Goal: Information Seeking & Learning: Learn about a topic

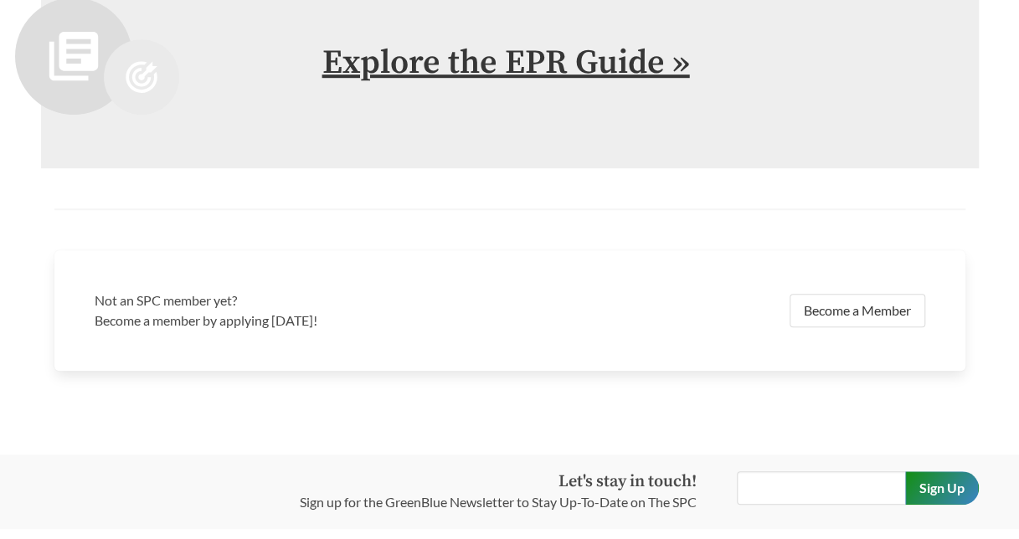
scroll to position [3434, 0]
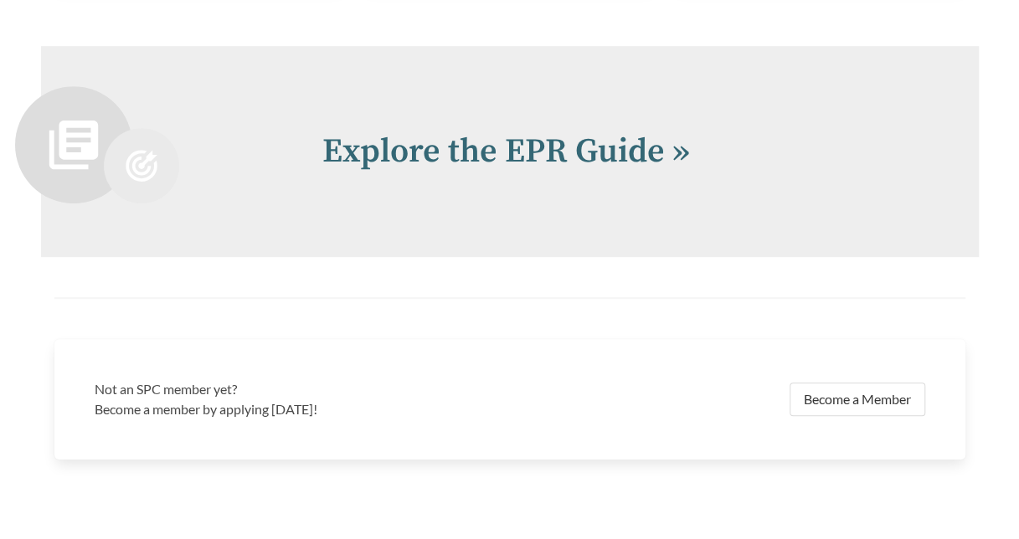
drag, startPoint x: 472, startPoint y: 121, endPoint x: 382, endPoint y: 257, distance: 163.0
click at [361, 318] on div "Not an SPC member yet? Become a member by applying today! Become a Member" at bounding box center [510, 378] width 938 height 162
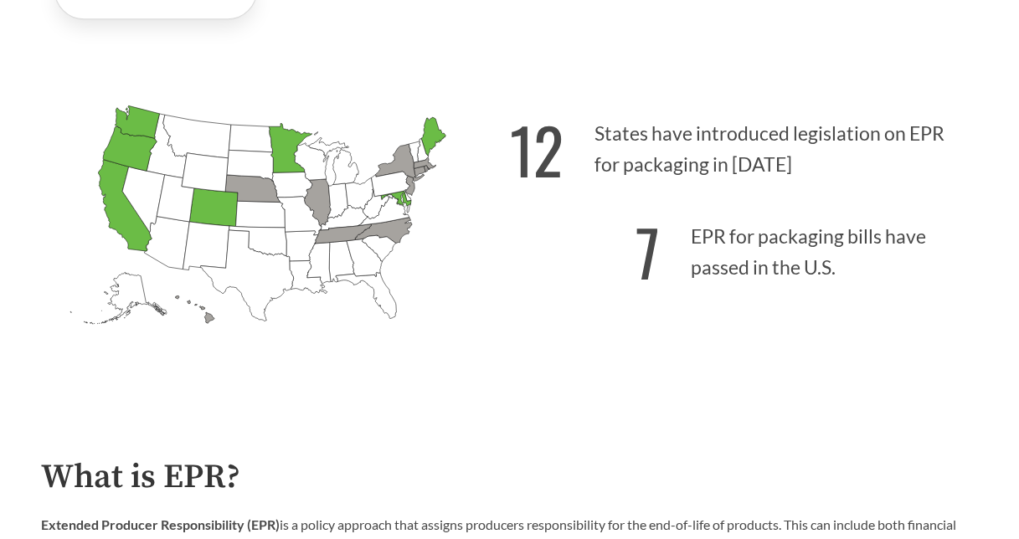
scroll to position [410, 0]
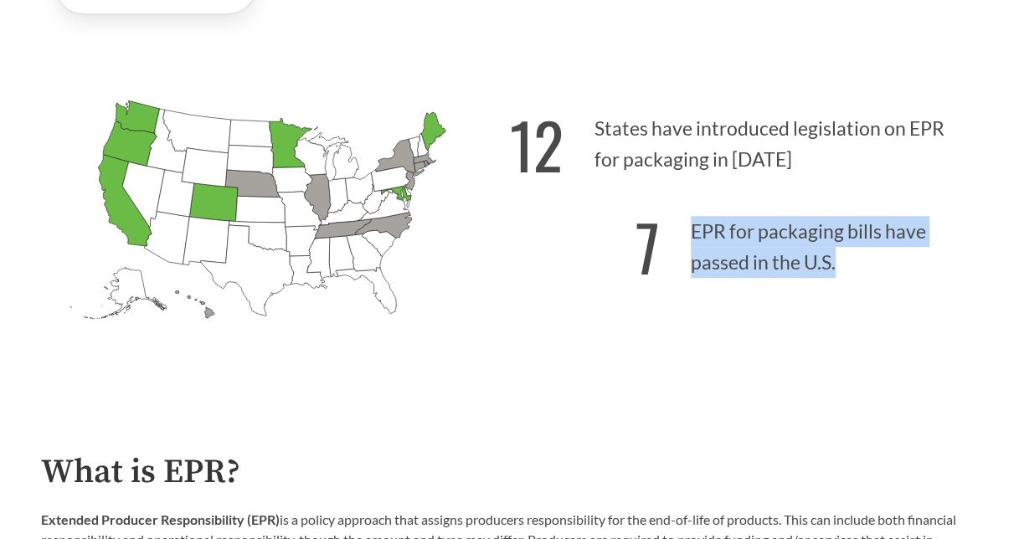
drag, startPoint x: 872, startPoint y: 251, endPoint x: 892, endPoint y: 310, distance: 62.0
click at [892, 310] on div "12 States have introduced legislation on EPR for packaging in 2025 7 EPR for pa…" at bounding box center [744, 237] width 469 height 298
drag, startPoint x: 892, startPoint y: 310, endPoint x: 843, endPoint y: 272, distance: 61.5
click at [892, 310] on div "12 States have introduced legislation on EPR for packaging in 2025 7 EPR for pa…" at bounding box center [744, 237] width 469 height 298
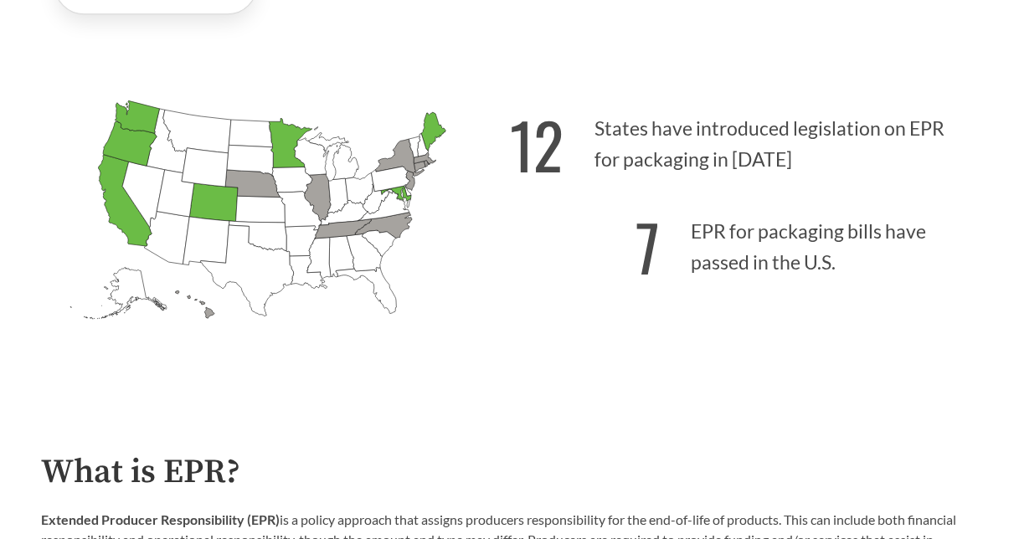
click at [674, 111] on p "12 States have introduced legislation on EPR for packaging in 2025" at bounding box center [744, 139] width 469 height 103
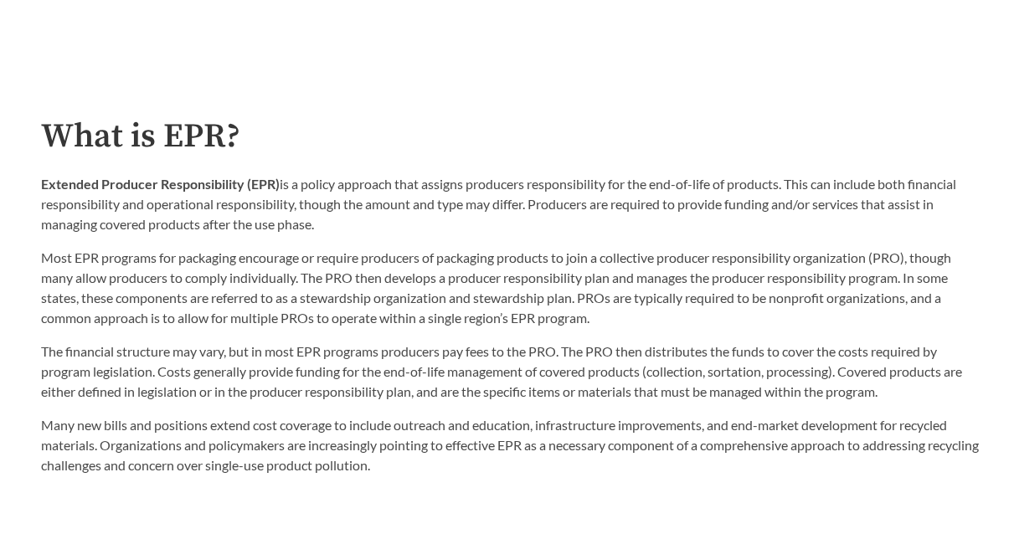
scroll to position [745, 0]
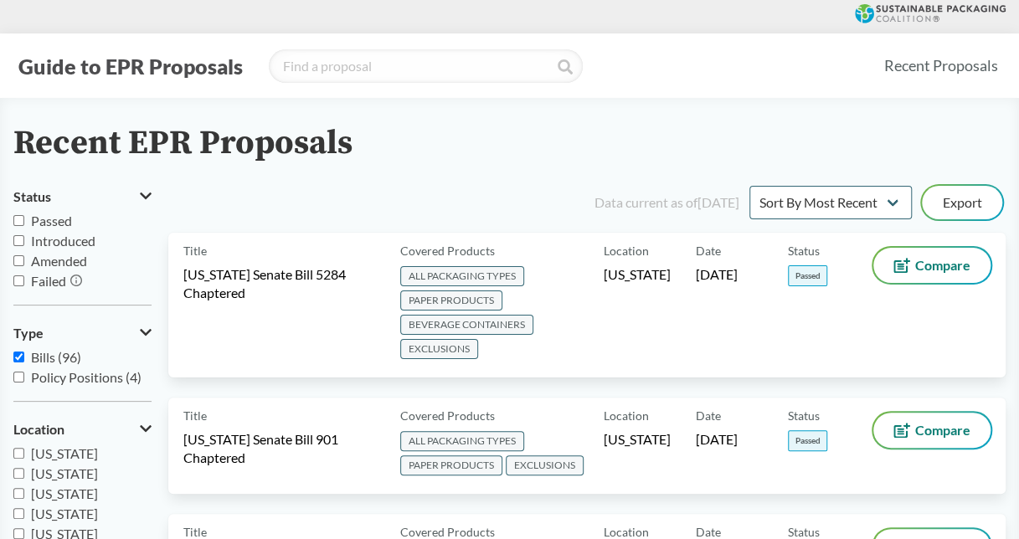
click at [68, 227] on span "Passed" at bounding box center [51, 221] width 41 height 16
click at [24, 226] on input "Passed" at bounding box center [18, 220] width 11 height 11
checkbox input "true"
click at [75, 241] on span "Introduced" at bounding box center [63, 241] width 64 height 16
click at [24, 241] on input "Introduced" at bounding box center [18, 240] width 11 height 11
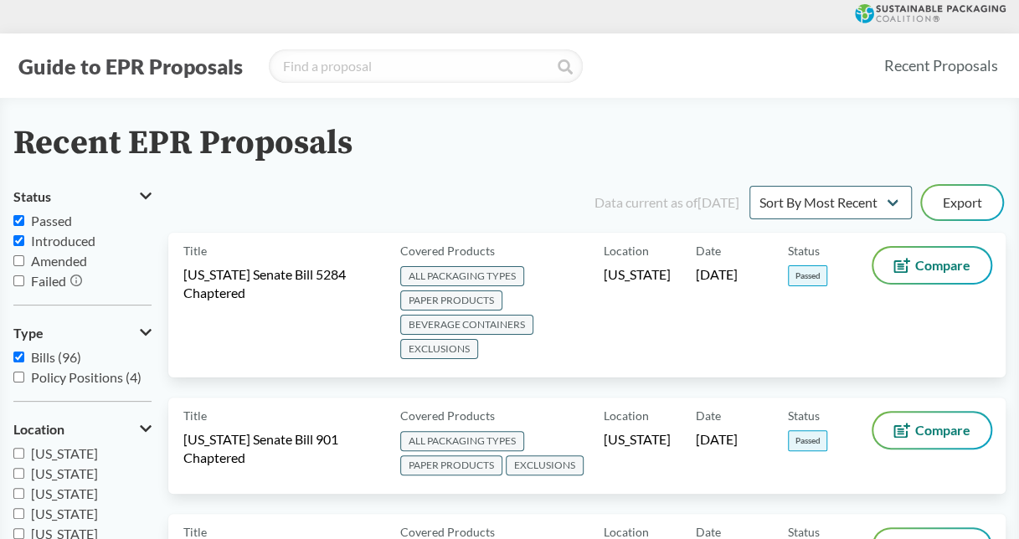
checkbox input "true"
click at [62, 228] on span "Passed" at bounding box center [51, 221] width 41 height 16
click at [24, 226] on input "Passed" at bounding box center [18, 220] width 11 height 11
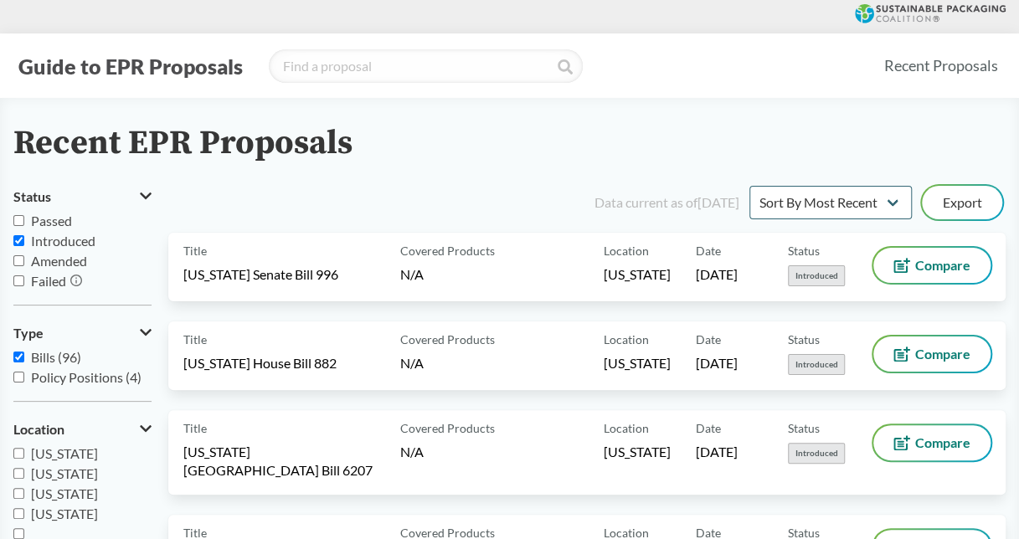
click at [18, 219] on input "Passed" at bounding box center [18, 220] width 11 height 11
checkbox input "true"
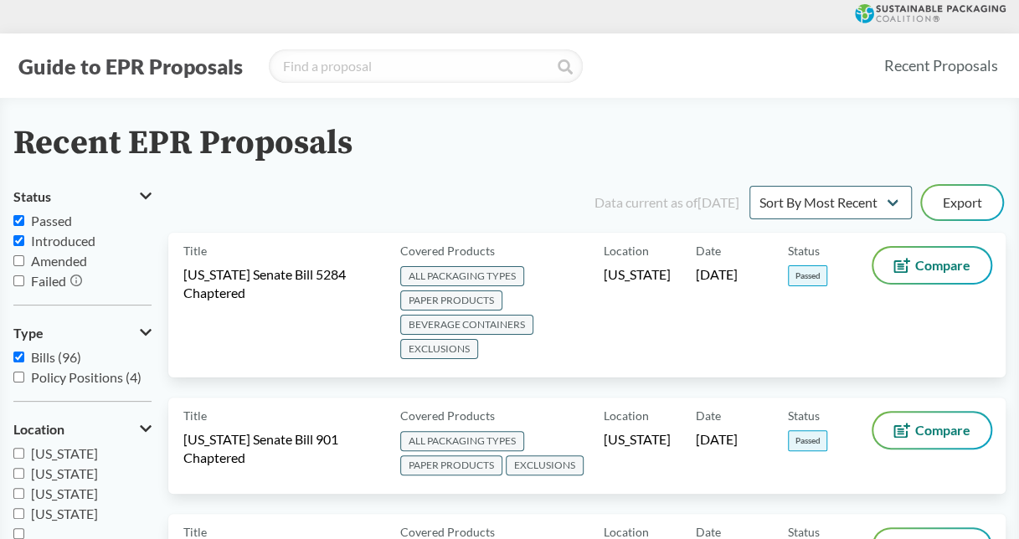
click at [77, 244] on span "Introduced" at bounding box center [63, 241] width 64 height 16
click at [24, 244] on input "Introduced" at bounding box center [18, 240] width 11 height 11
checkbox input "false"
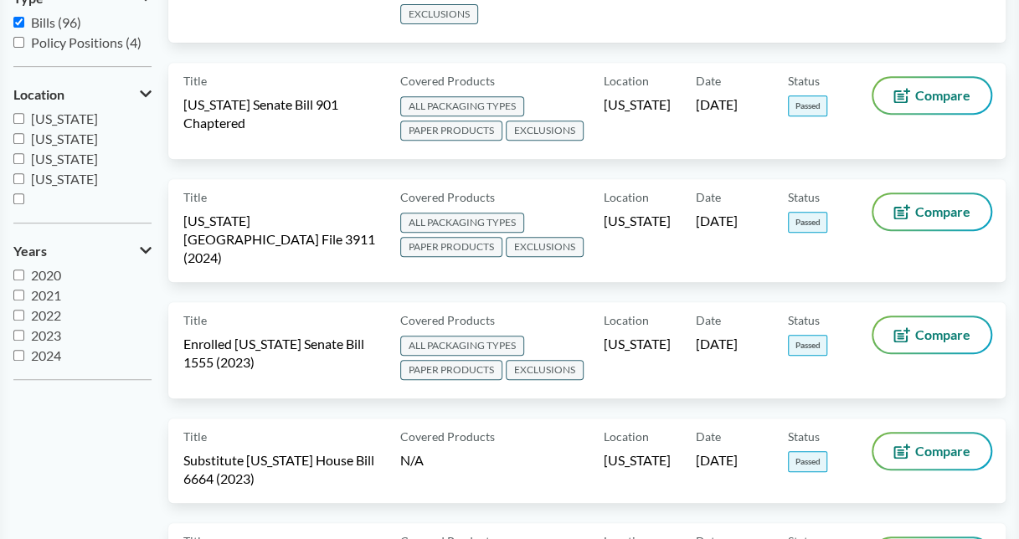
scroll to position [20, 0]
click at [18, 358] on input "2025" at bounding box center [18, 355] width 11 height 11
checkbox input "true"
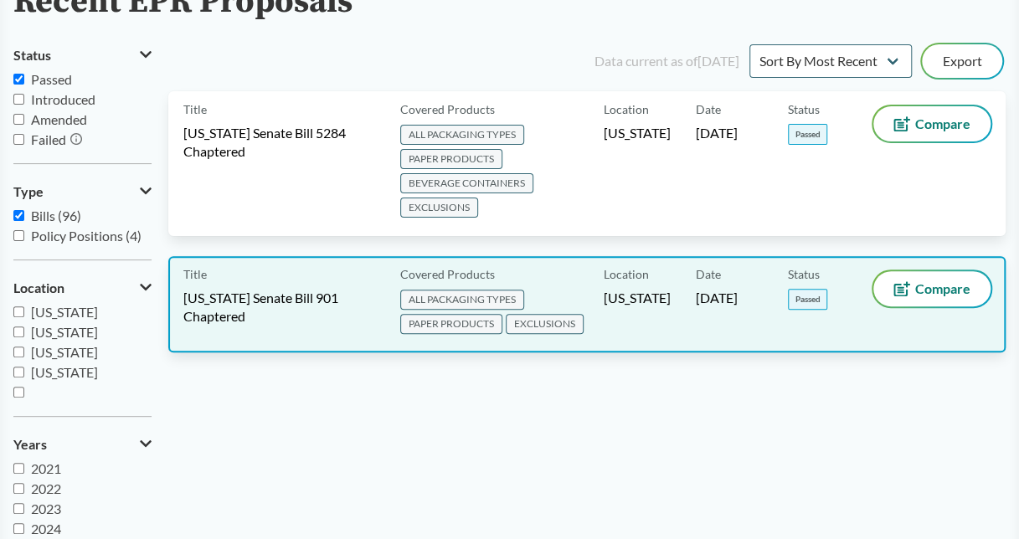
scroll to position [167, 0]
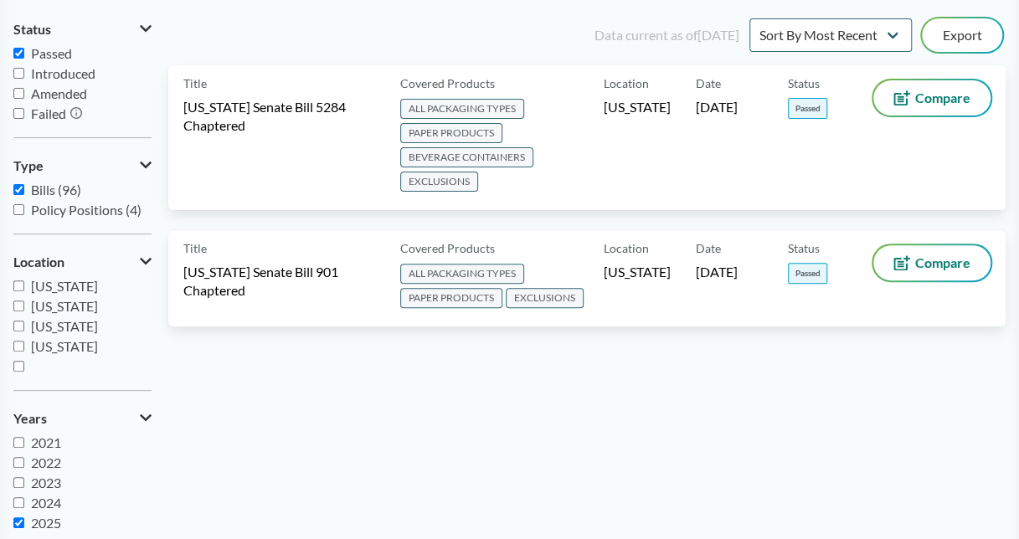
click at [66, 47] on span "Passed" at bounding box center [51, 53] width 41 height 16
click at [24, 48] on input "Passed" at bounding box center [18, 53] width 11 height 11
checkbox input "false"
click at [72, 76] on span "Introduced" at bounding box center [63, 73] width 64 height 16
click at [24, 76] on input "Introduced" at bounding box center [18, 73] width 11 height 11
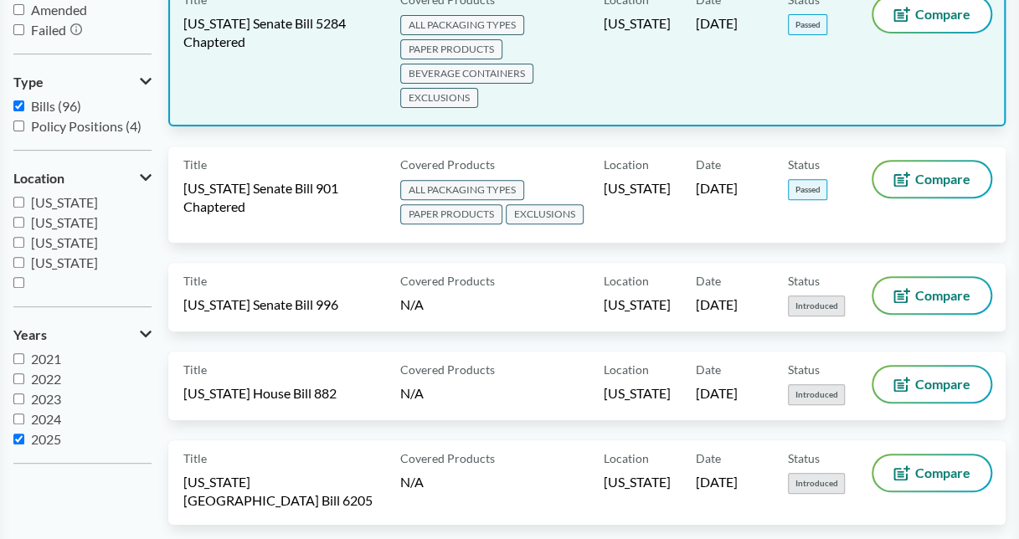
scroll to position [84, 0]
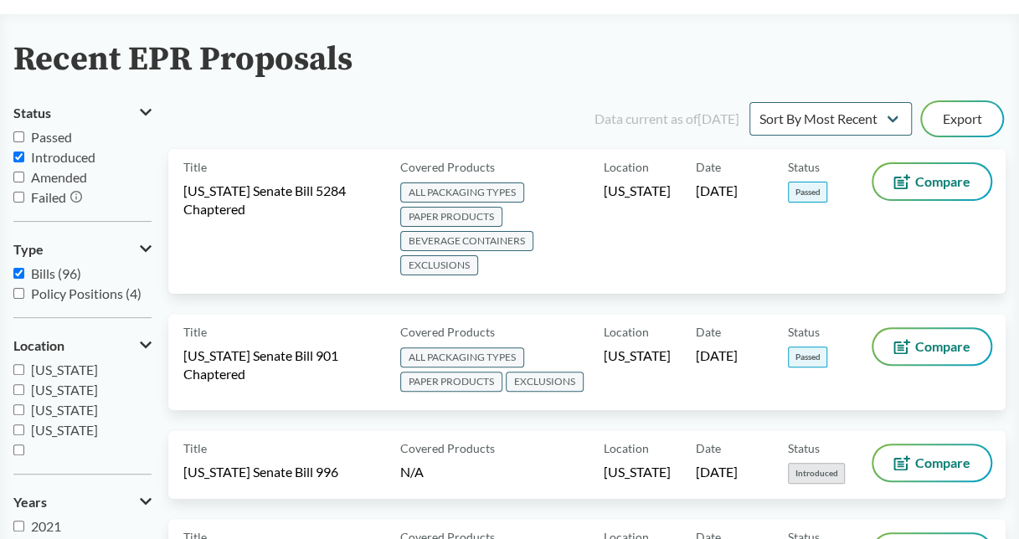
click at [20, 150] on label "Introduced" at bounding box center [82, 157] width 138 height 20
click at [20, 152] on input "Introduced" at bounding box center [18, 157] width 11 height 11
checkbox input "false"
click at [21, 201] on input "Failed" at bounding box center [18, 197] width 11 height 11
checkbox input "true"
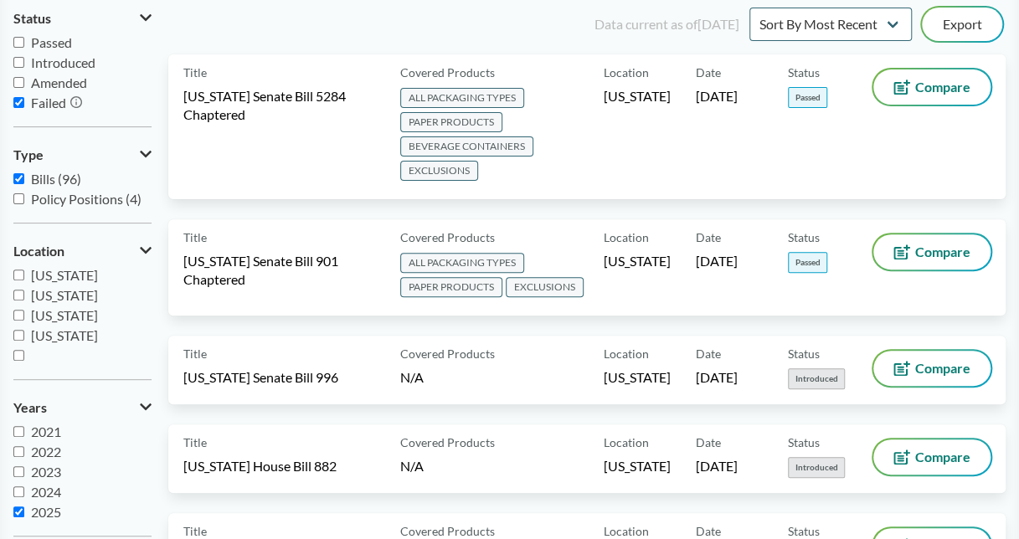
scroll to position [251, 0]
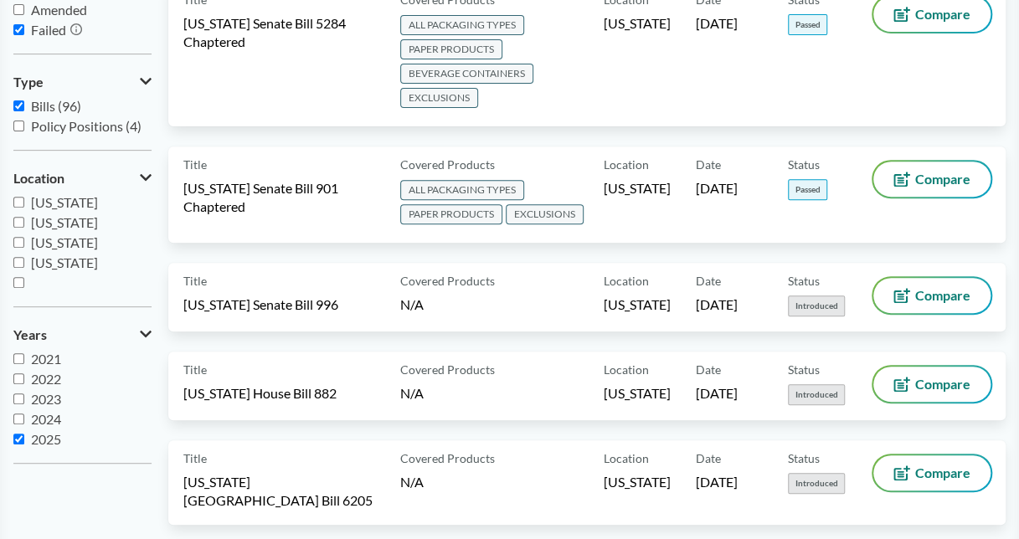
click at [57, 433] on span "2025" at bounding box center [46, 439] width 30 height 16
click at [24, 434] on input "2025" at bounding box center [18, 439] width 11 height 11
click at [55, 436] on span "2025" at bounding box center [46, 439] width 30 height 16
click at [24, 436] on input "2025" at bounding box center [18, 439] width 11 height 11
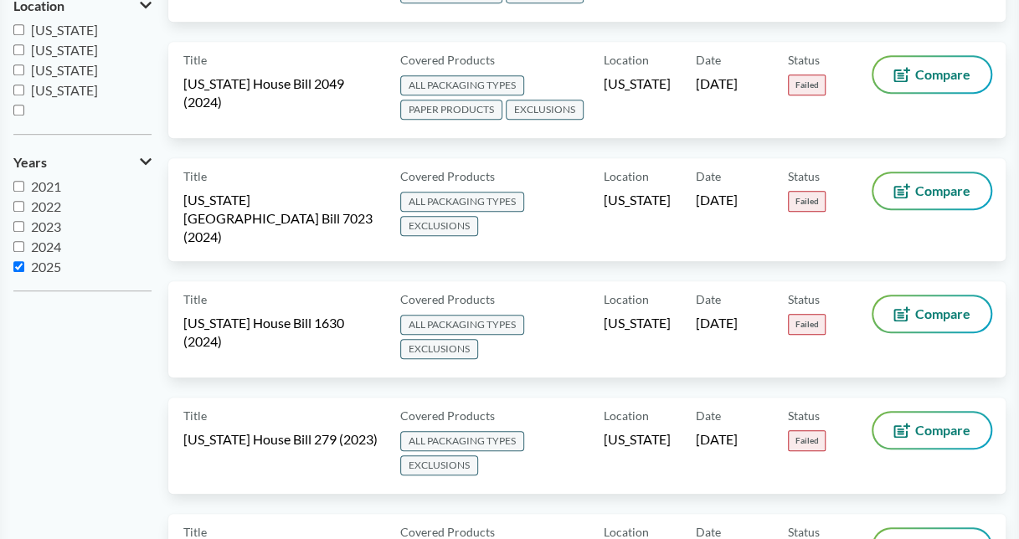
scroll to position [419, 0]
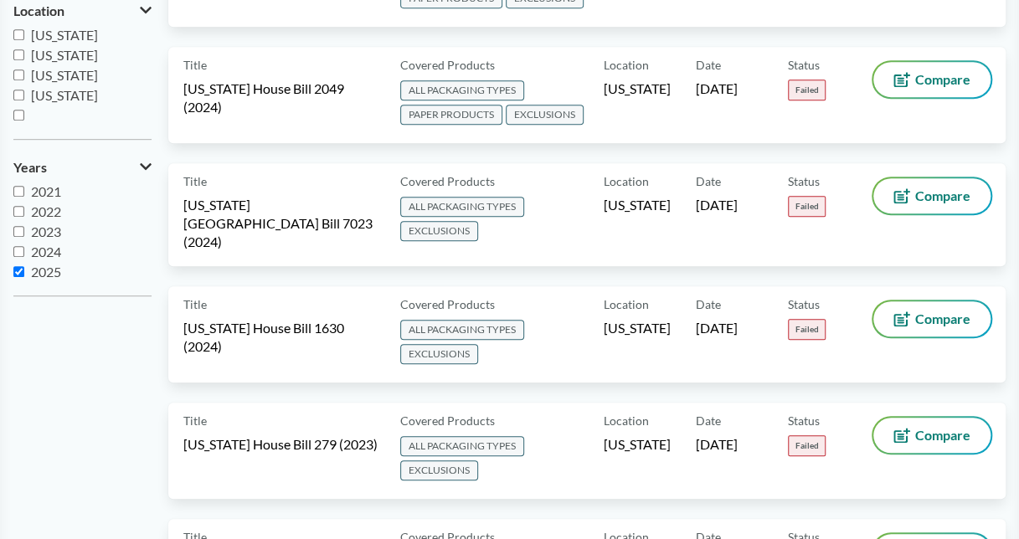
click at [46, 273] on span "2025" at bounding box center [46, 272] width 30 height 16
click at [24, 273] on input "2025" at bounding box center [18, 271] width 11 height 11
click at [46, 273] on span "2025" at bounding box center [46, 272] width 30 height 16
click at [24, 273] on input "2025" at bounding box center [18, 271] width 11 height 11
checkbox input "true"
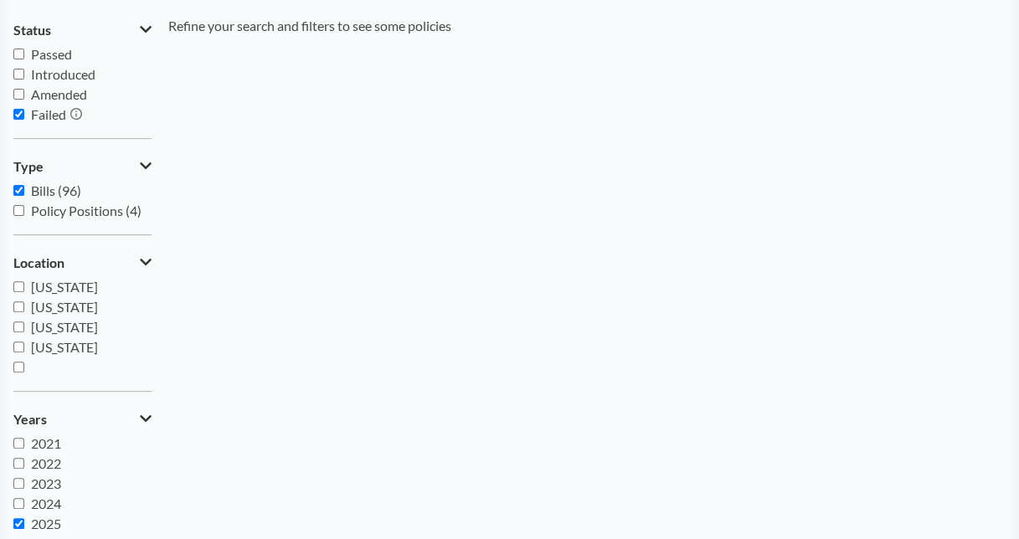
scroll to position [167, 0]
click at [50, 189] on span "Bills (96)" at bounding box center [56, 190] width 50 height 16
click at [24, 189] on input "Bills (96)" at bounding box center [18, 189] width 11 height 11
click at [50, 189] on span "Bills (96)" at bounding box center [56, 190] width 50 height 16
click at [24, 189] on input "Bills (96)" at bounding box center [18, 189] width 11 height 11
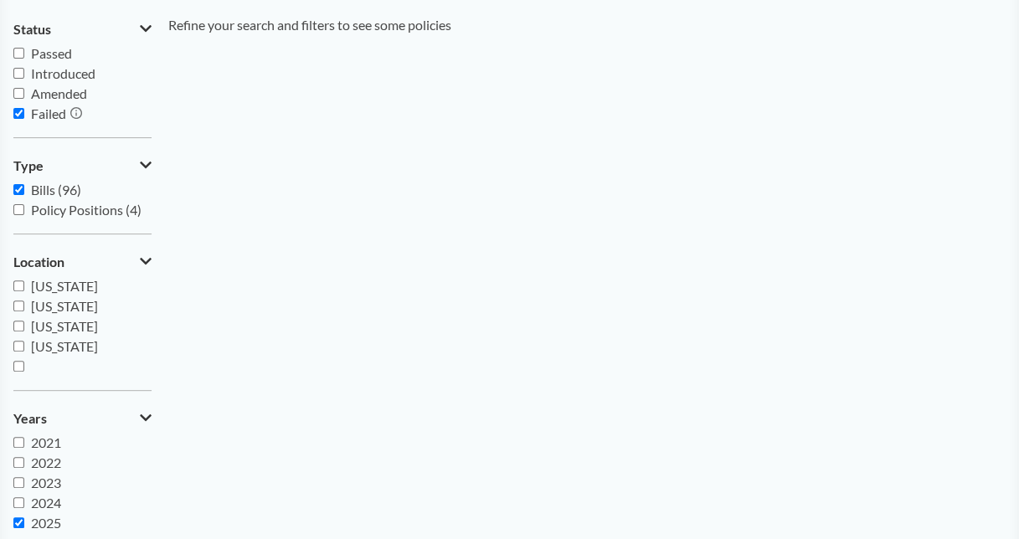
checkbox input "true"
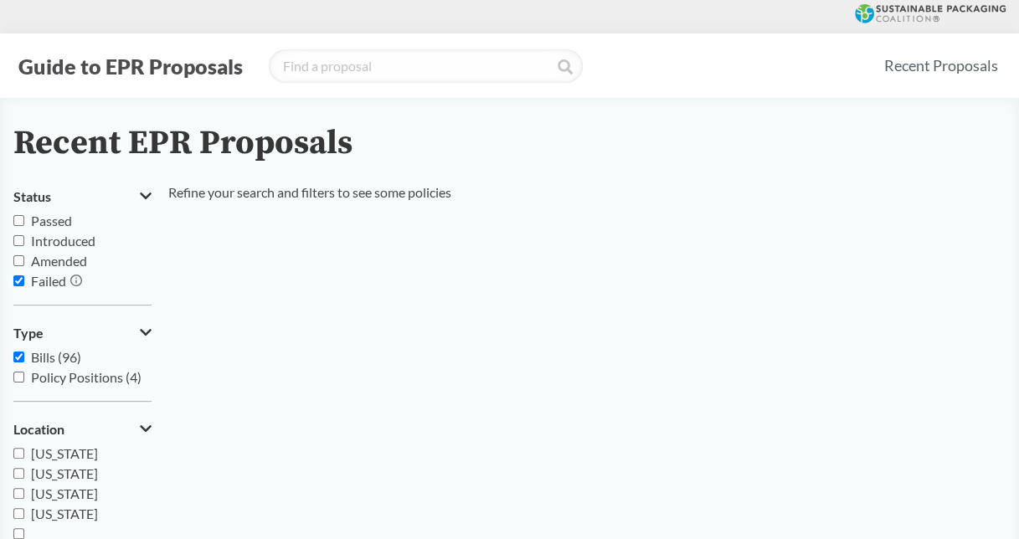
click at [49, 290] on label "Failed" at bounding box center [82, 281] width 138 height 20
click at [24, 286] on input "Failed" at bounding box center [18, 281] width 11 height 11
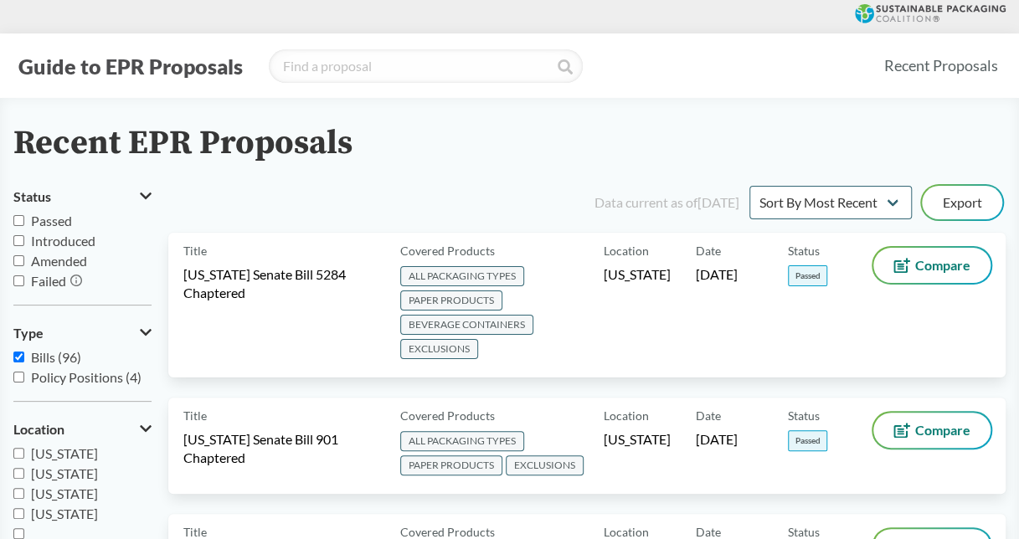
click at [75, 281] on icon at bounding box center [76, 281] width 12 height 12
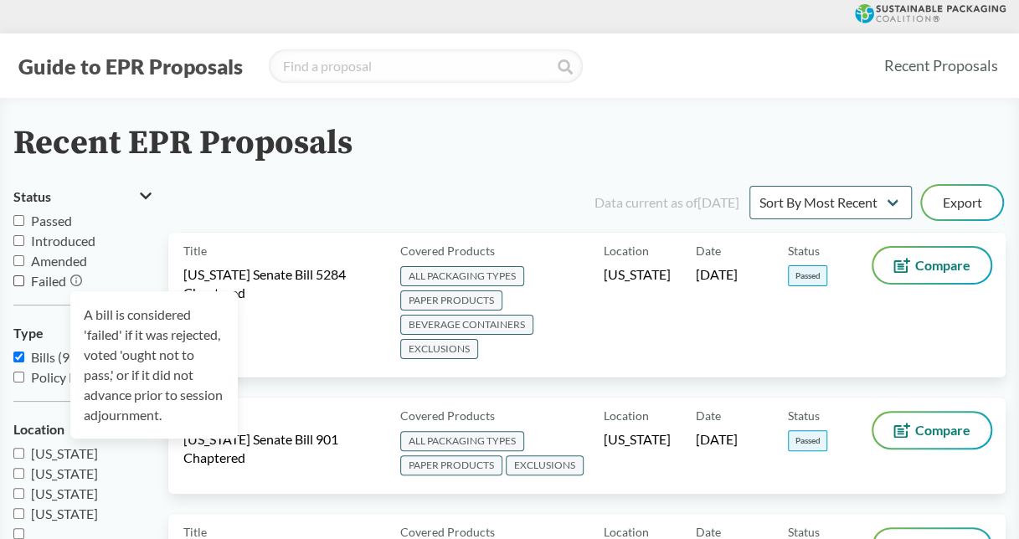
click at [75, 281] on div at bounding box center [509, 509] width 1019 height 1019
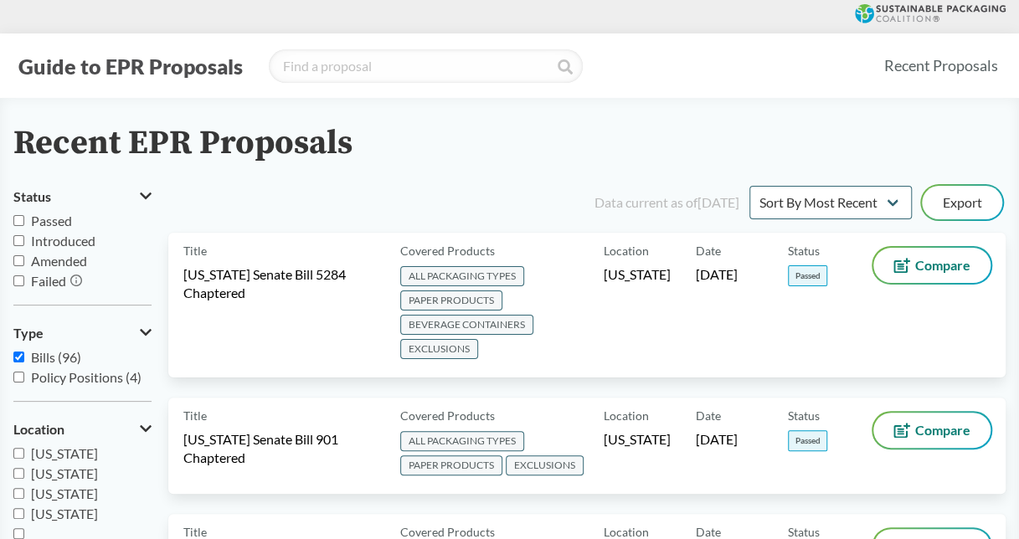
click at [80, 279] on label "Failed" at bounding box center [82, 281] width 138 height 20
click at [80, 279] on icon at bounding box center [76, 281] width 12 height 12
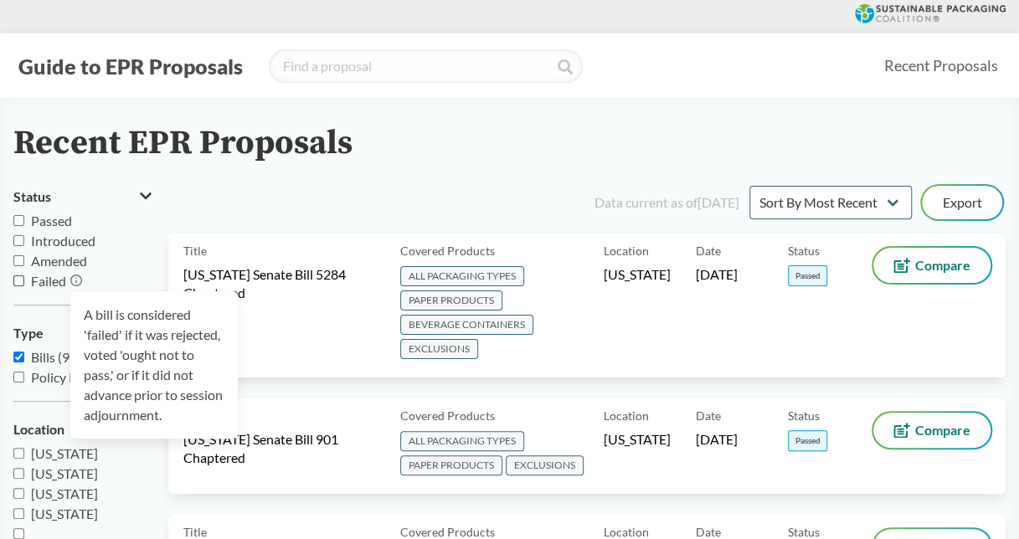
click at [55, 276] on div at bounding box center [509, 509] width 1019 height 1019
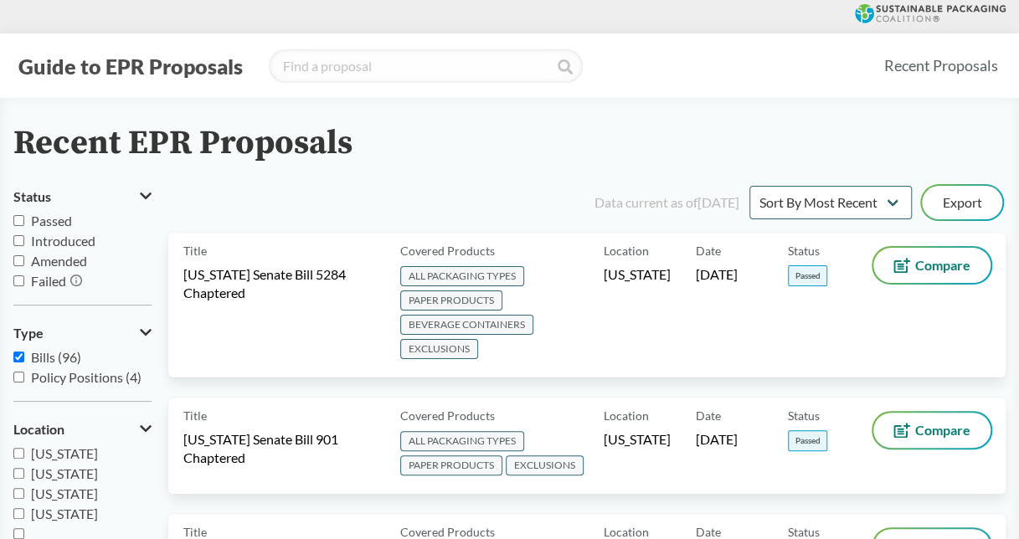
click at [54, 281] on span "Failed" at bounding box center [48, 281] width 35 height 16
click at [24, 281] on input "Failed" at bounding box center [18, 281] width 11 height 11
checkbox input "true"
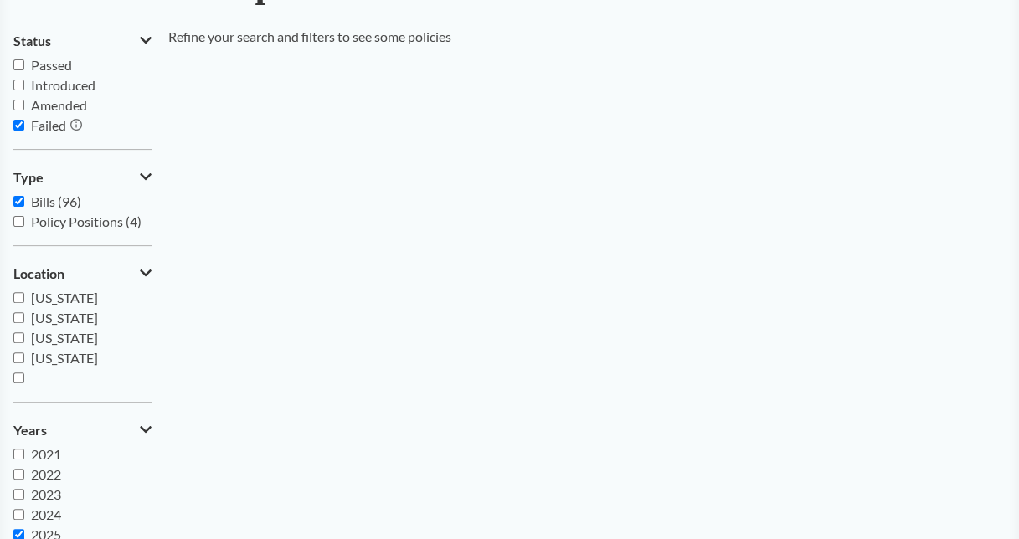
scroll to position [335, 0]
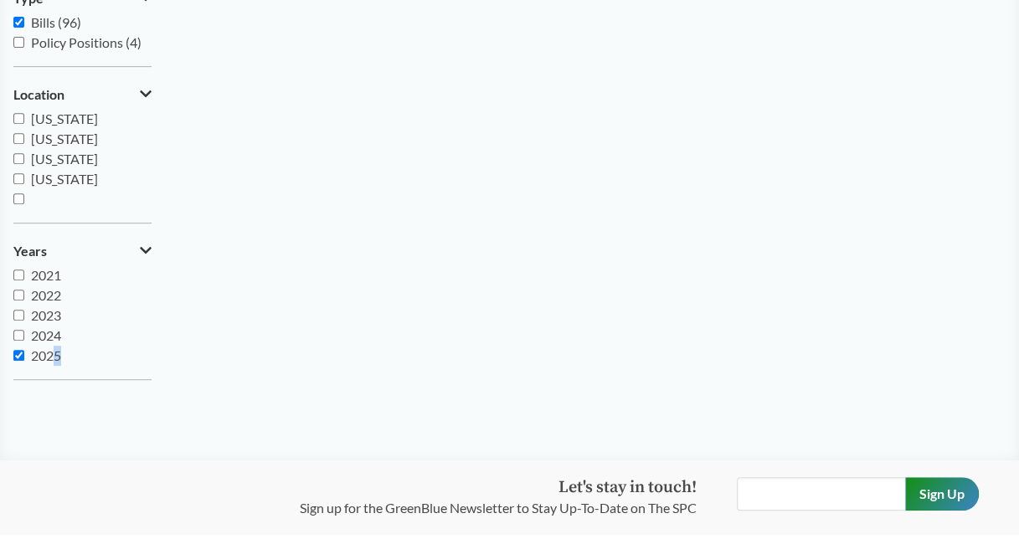
click at [58, 363] on label "2025" at bounding box center [82, 356] width 138 height 20
drag, startPoint x: 58, startPoint y: 363, endPoint x: 30, endPoint y: 355, distance: 28.9
click at [33, 343] on label "2024" at bounding box center [82, 336] width 138 height 20
click at [24, 341] on input "2024" at bounding box center [18, 335] width 11 height 11
checkbox input "true"
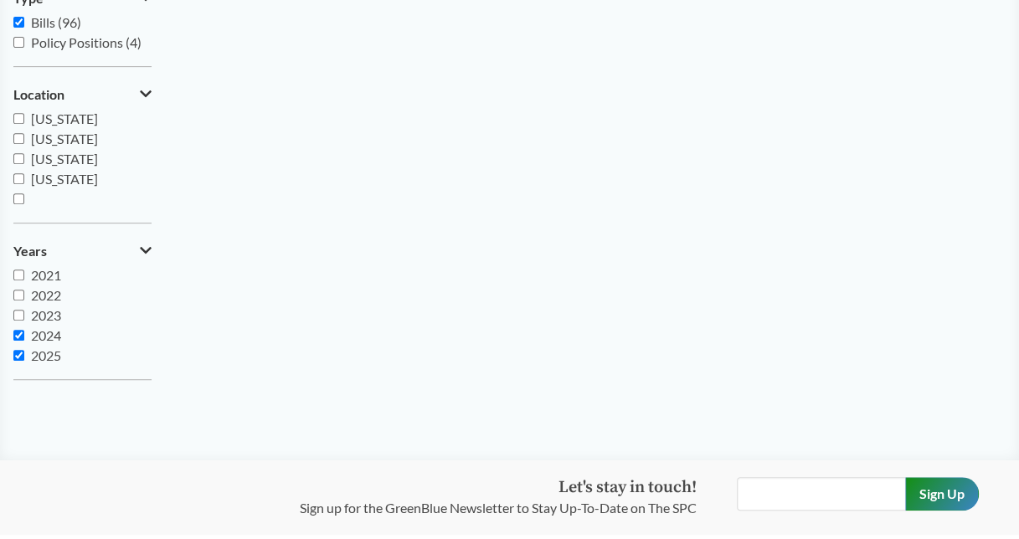
click at [23, 363] on label "2025" at bounding box center [82, 356] width 138 height 20
click at [23, 361] on input "2025" at bounding box center [18, 355] width 11 height 11
checkbox input "false"
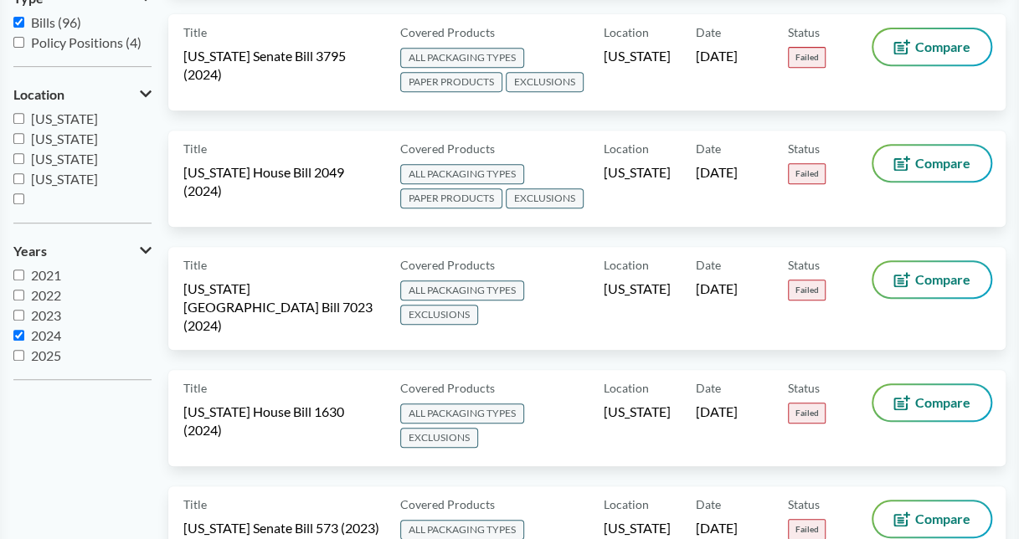
click at [8, 335] on div "Recent EPR Proposals Status Passed Introduced Amended Failed Type Bills (96) Po…" at bounding box center [509, 255] width 1019 height 930
click at [16, 335] on input "2024" at bounding box center [18, 335] width 11 height 11
checkbox input "false"
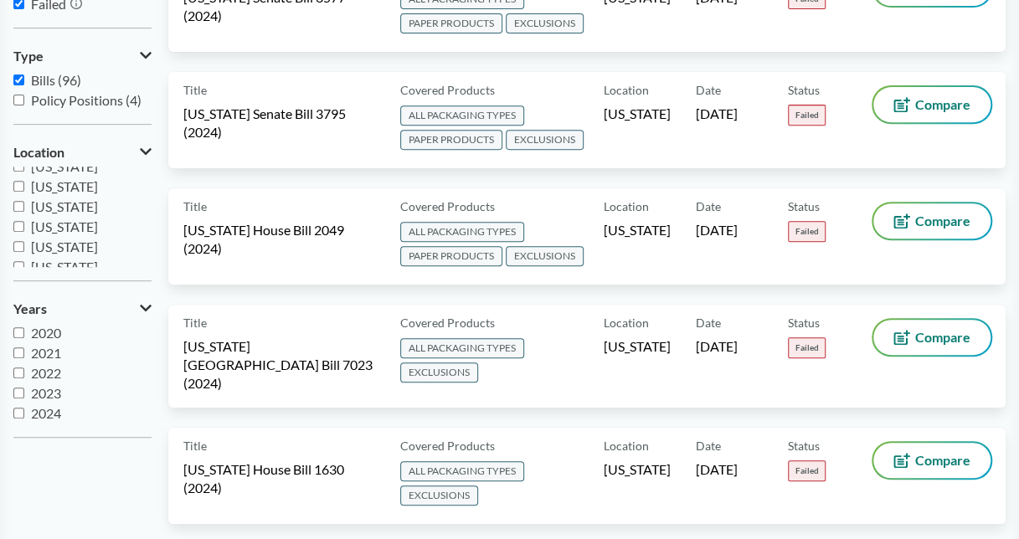
scroll to position [251, 0]
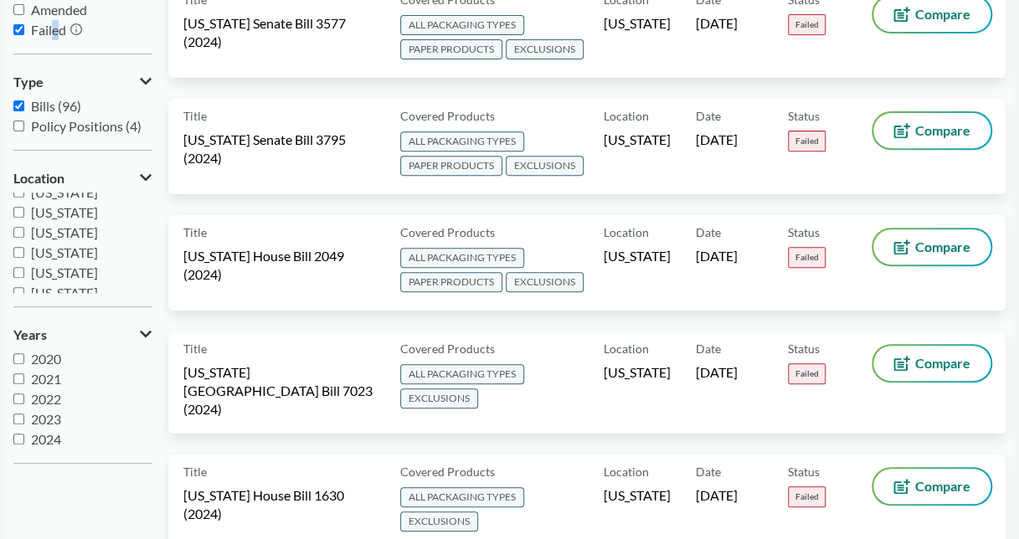
click at [55, 37] on span "Failed" at bounding box center [48, 30] width 35 height 16
drag, startPoint x: 55, startPoint y: 37, endPoint x: 14, endPoint y: 24, distance: 42.9
click at [14, 24] on label "Failed" at bounding box center [82, 30] width 138 height 20
click at [14, 24] on input "Failed" at bounding box center [18, 29] width 11 height 11
checkbox input "false"
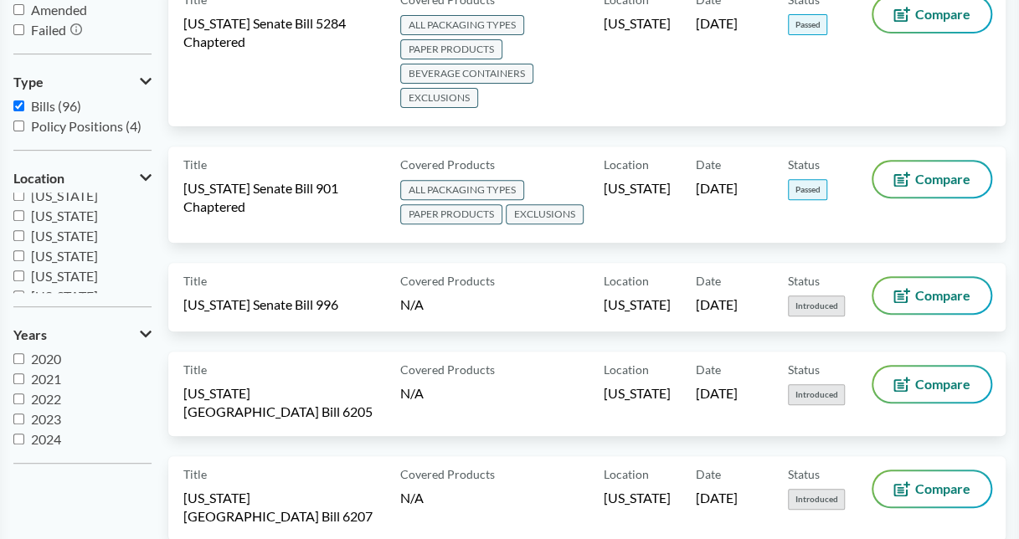
scroll to position [84, 0]
click at [20, 217] on input "[US_STATE]" at bounding box center [18, 219] width 11 height 11
checkbox input "true"
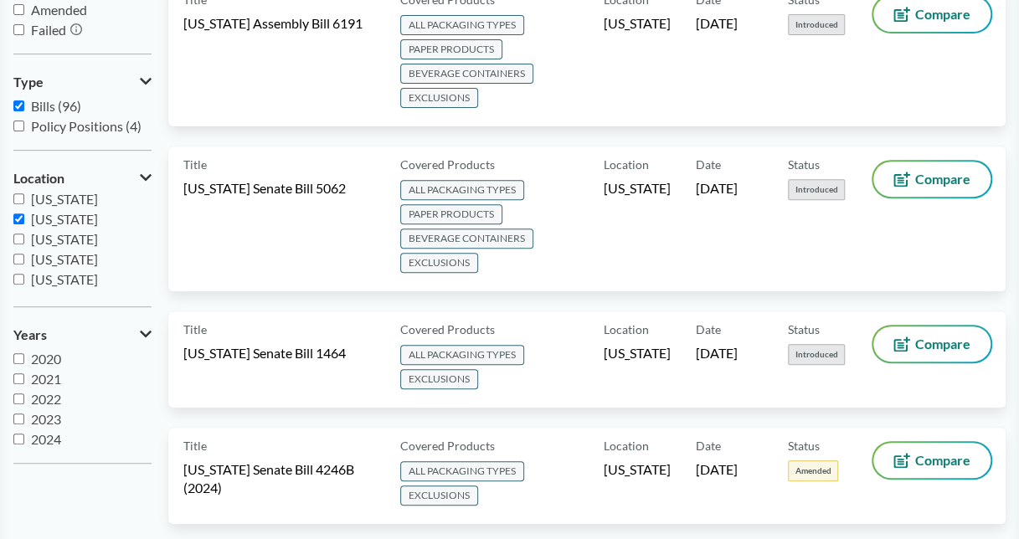
click at [20, 437] on input "2024" at bounding box center [18, 439] width 11 height 11
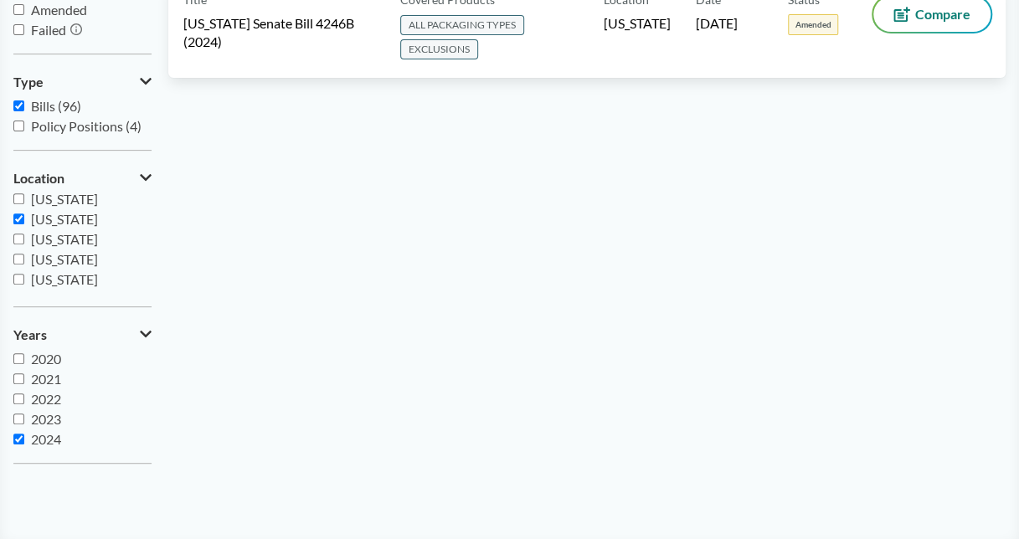
click at [37, 439] on span "2024" at bounding box center [46, 439] width 30 height 16
click at [24, 439] on input "2024" at bounding box center [18, 439] width 11 height 11
checkbox input "false"
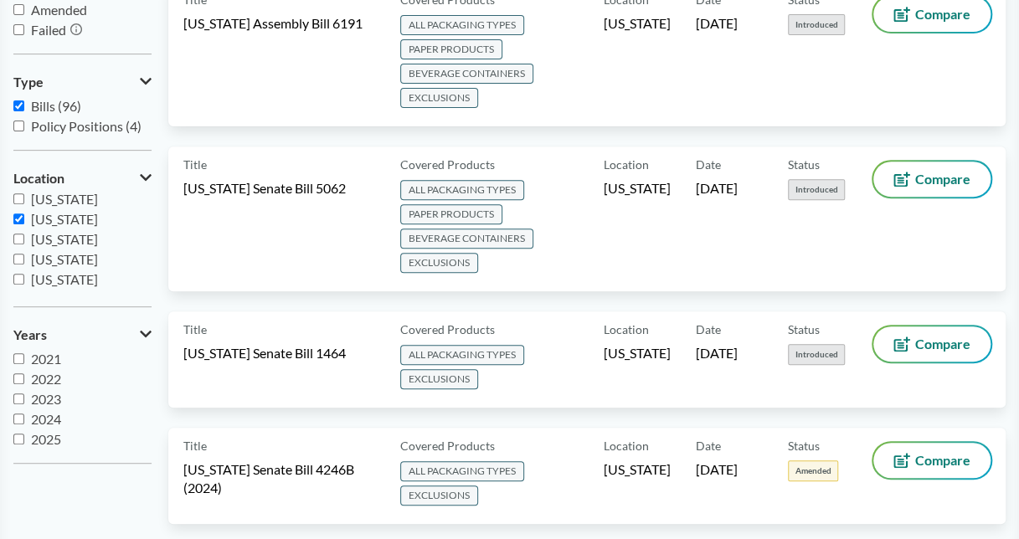
click at [37, 439] on span "2025" at bounding box center [46, 439] width 30 height 16
click at [24, 439] on input "2025" at bounding box center [18, 439] width 11 height 11
checkbox input "true"
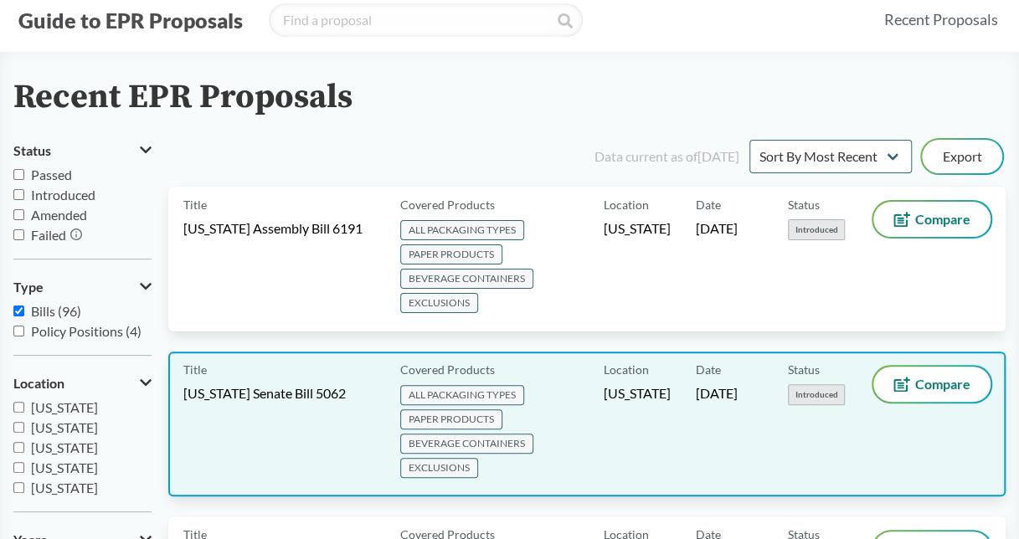
scroll to position [0, 0]
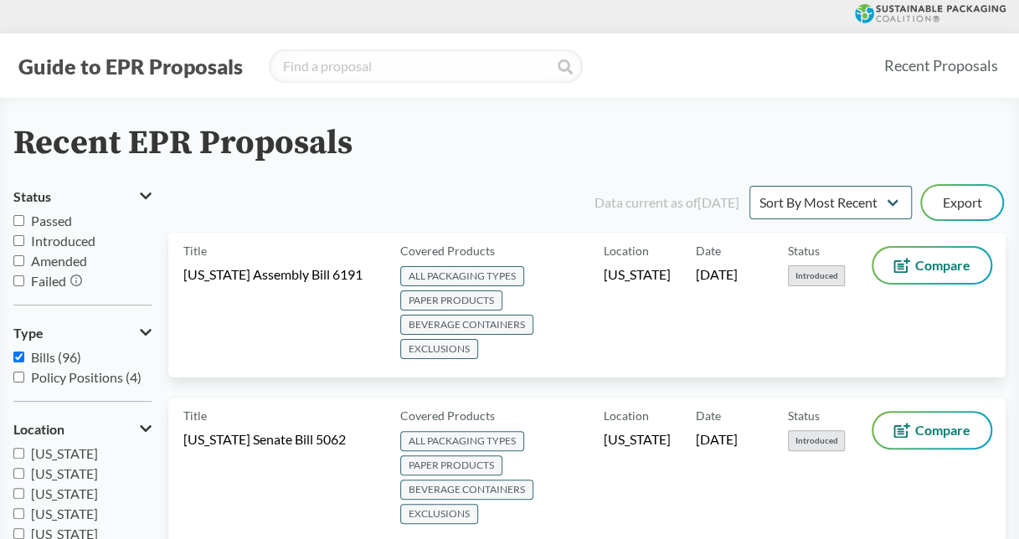
click at [62, 221] on span "Passed" at bounding box center [51, 221] width 41 height 16
click at [24, 221] on input "Passed" at bounding box center [18, 220] width 11 height 11
checkbox input "true"
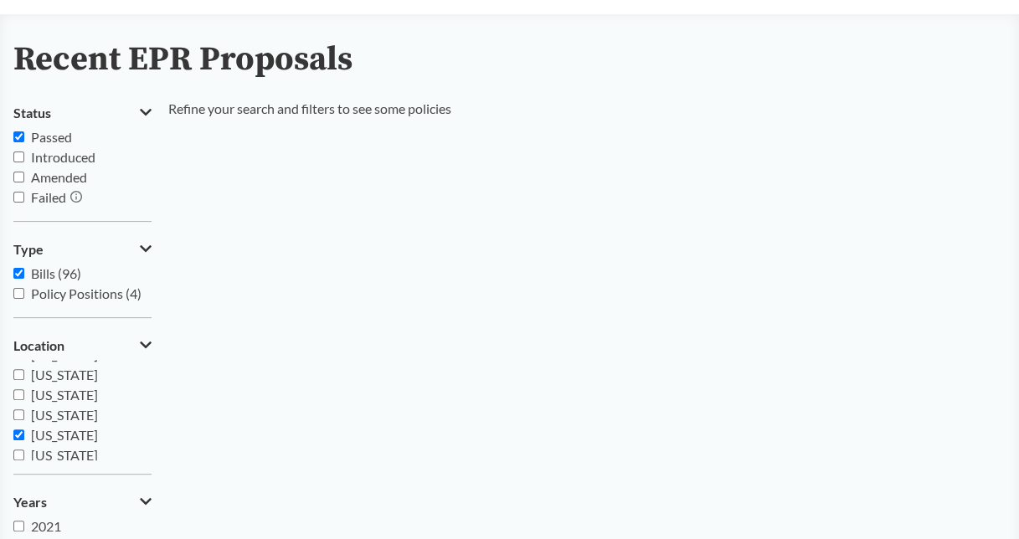
scroll to position [67, 0]
click at [43, 405] on span "[US_STATE]" at bounding box center [64, 403] width 67 height 16
click at [24, 405] on input "[US_STATE]" at bounding box center [18, 403] width 11 height 11
checkbox input "false"
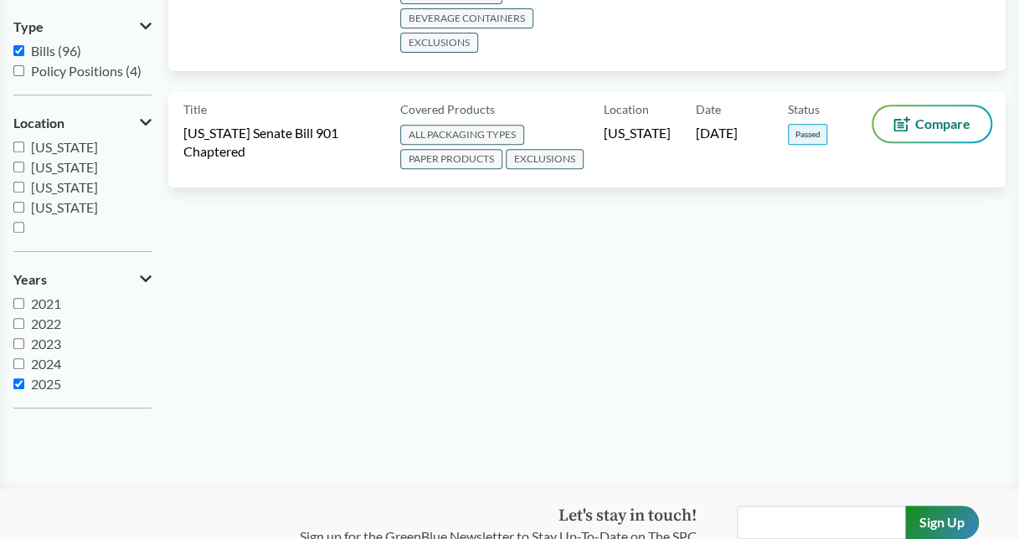
scroll to position [251, 0]
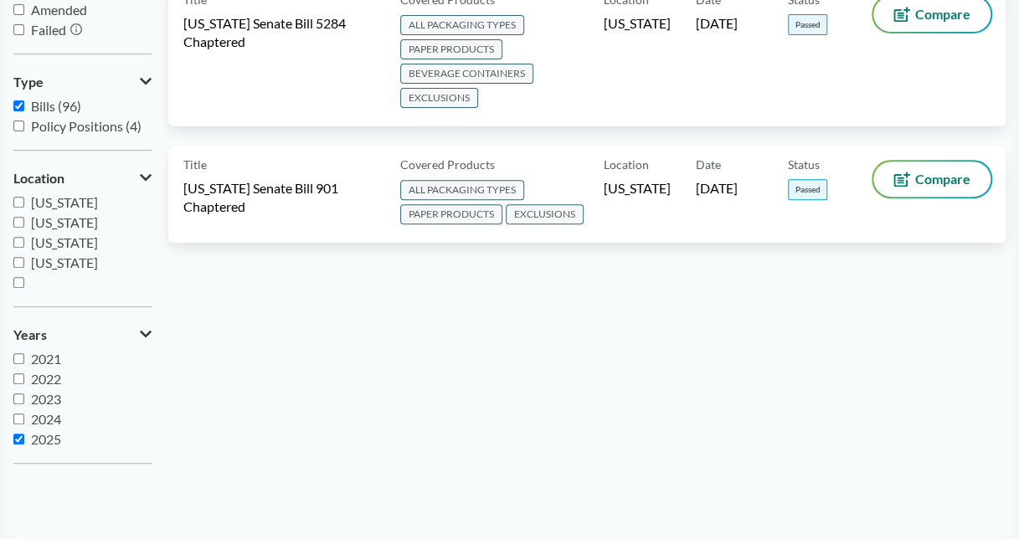
click at [56, 440] on span "2025" at bounding box center [46, 439] width 30 height 16
click at [24, 440] on input "2025" at bounding box center [18, 439] width 11 height 11
checkbox input "false"
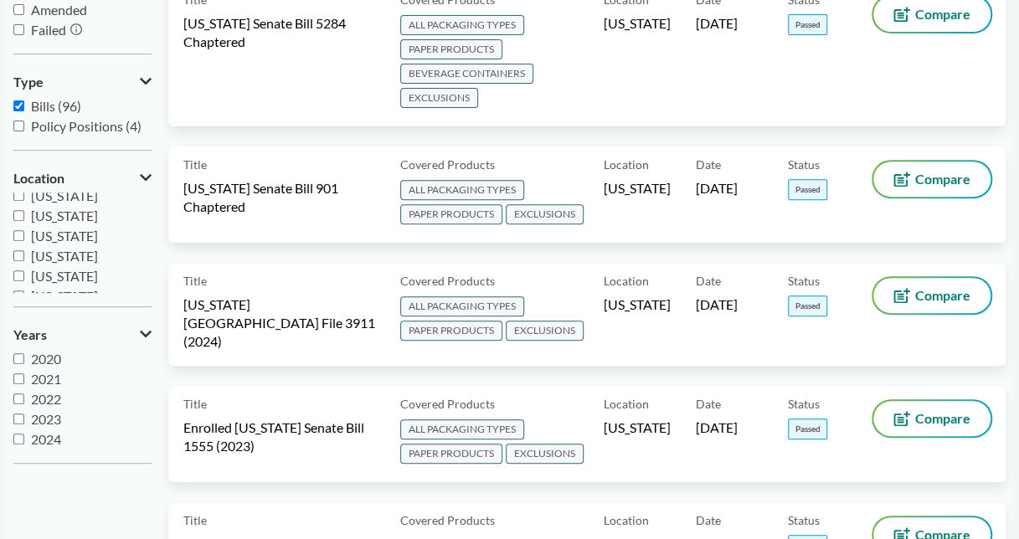
click at [137, 198] on div "[US_STATE] [US_STATE] [US_STATE] [US_STATE] [US_STATE] [US_STATE] [US_STATE] [U…" at bounding box center [82, 243] width 138 height 100
click at [137, 198] on label "[US_STATE]" at bounding box center [82, 196] width 138 height 20
click at [24, 198] on input "[US_STATE]" at bounding box center [18, 195] width 11 height 11
click at [137, 198] on label "[US_STATE]" at bounding box center [82, 196] width 138 height 20
click at [24, 198] on input "[US_STATE]" at bounding box center [18, 195] width 11 height 11
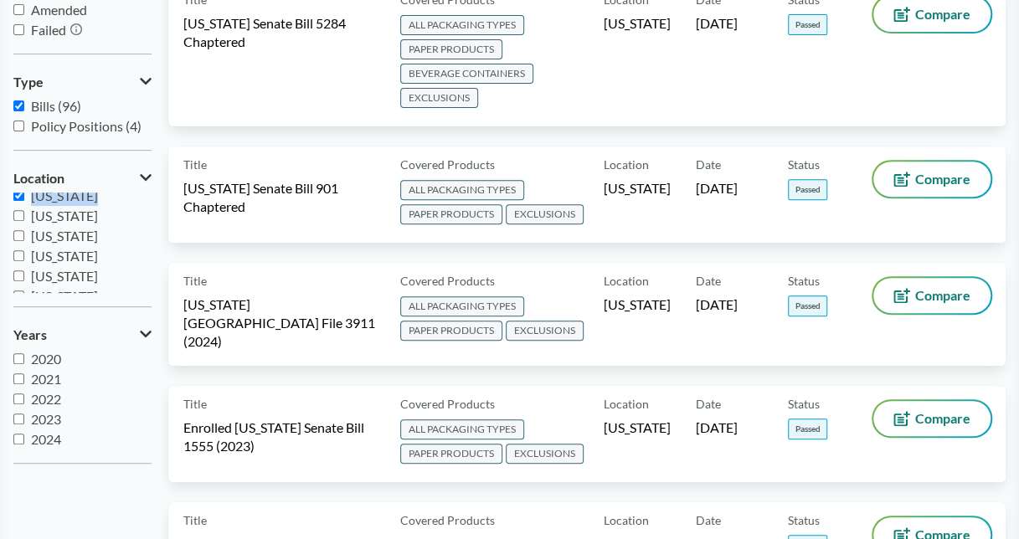
checkbox input "false"
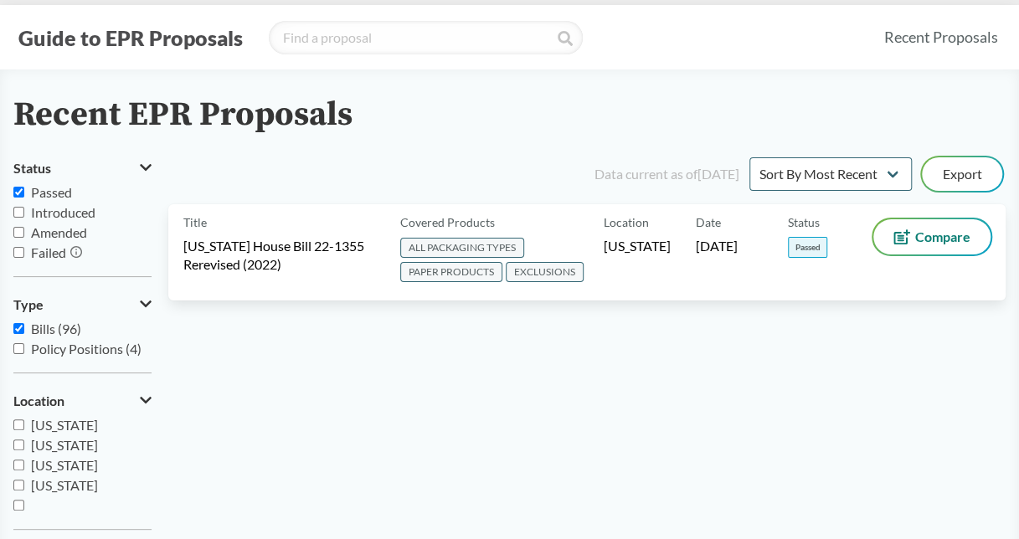
scroll to position [0, 0]
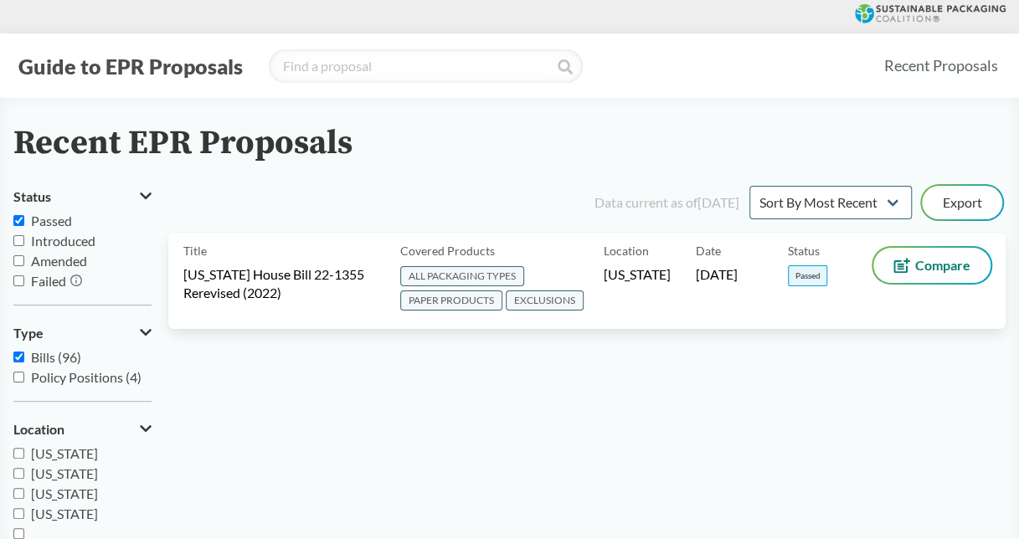
click at [444, 39] on div "Guide to EPR Proposals Recent Proposals" at bounding box center [509, 65] width 1019 height 64
click at [396, 82] on div "Guide to EPR Proposals Recent Proposals" at bounding box center [509, 65] width 1019 height 64
type input "[US_STATE]"
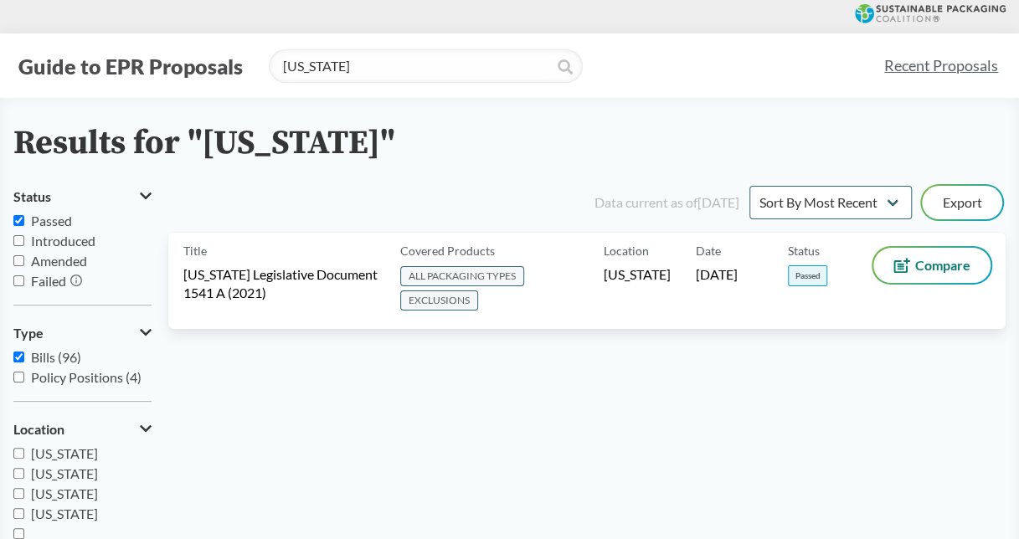
click at [561, 60] on icon at bounding box center [565, 66] width 15 height 15
click at [419, 69] on input "[US_STATE]" at bounding box center [426, 65] width 314 height 33
click at [84, 61] on button "Guide to EPR Proposals" at bounding box center [130, 66] width 234 height 27
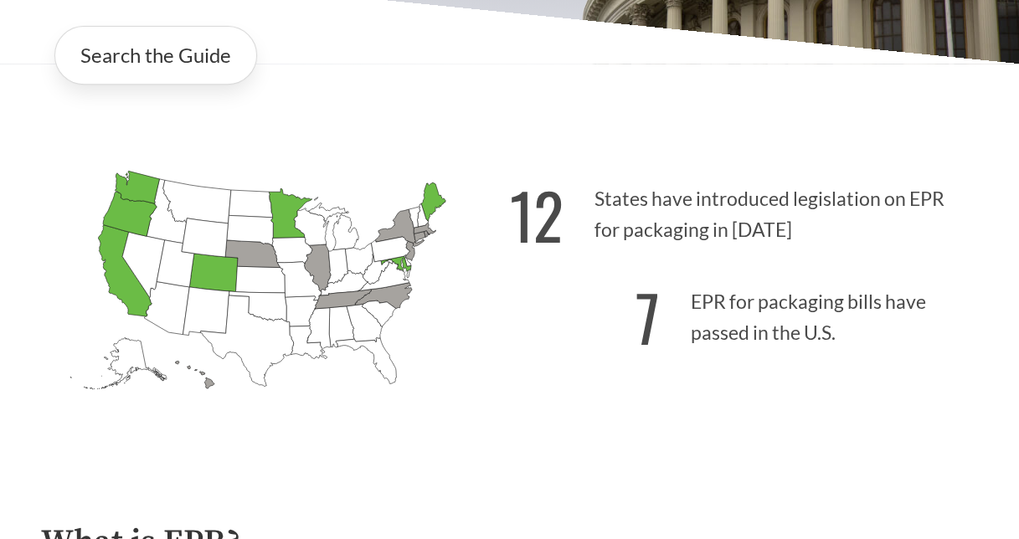
scroll to position [335, 0]
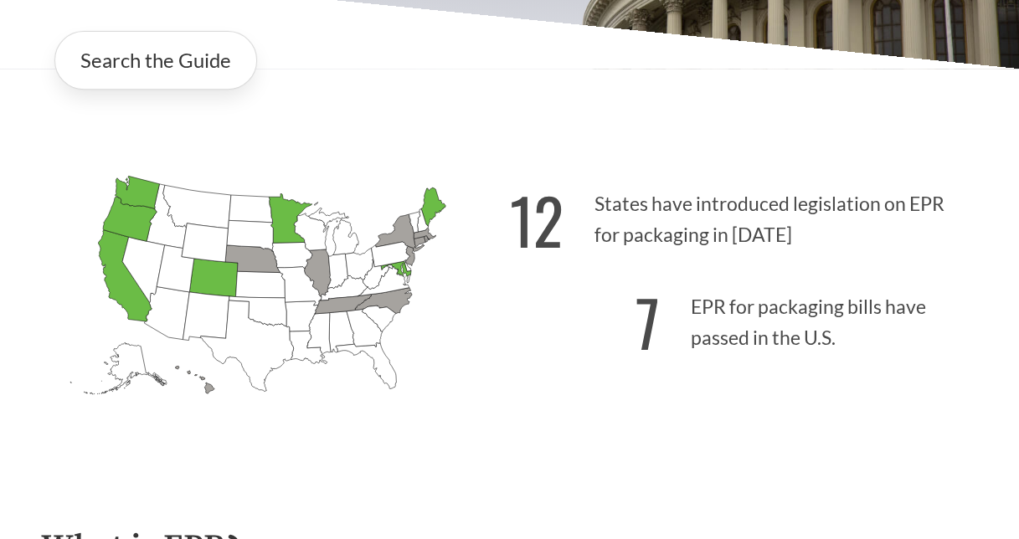
click at [425, 209] on icon "[US_STATE] Passed: 1" at bounding box center [432, 207] width 24 height 39
click at [432, 204] on icon "[US_STATE] Passed: 1" at bounding box center [432, 207] width 24 height 39
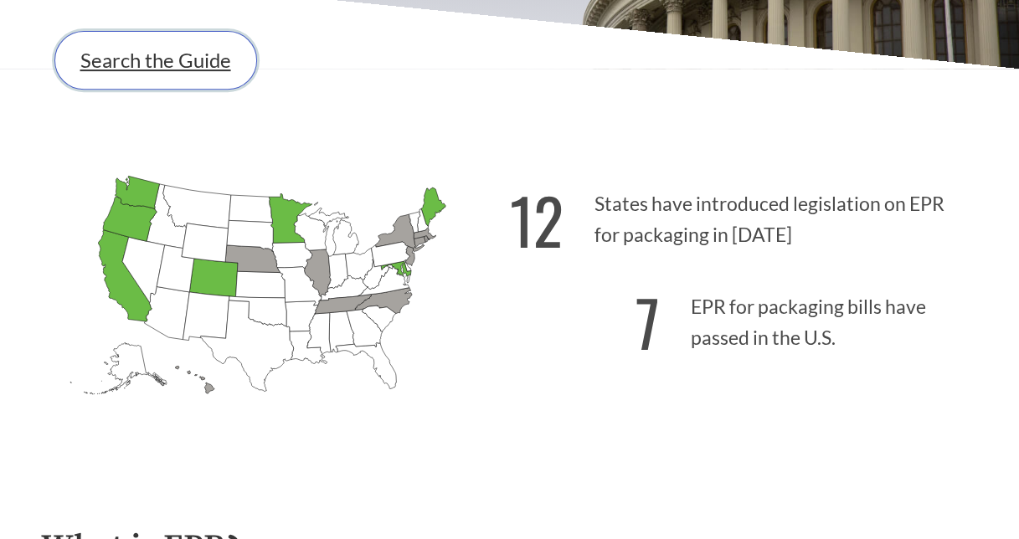
click at [221, 76] on link "Search the Guide" at bounding box center [155, 60] width 203 height 59
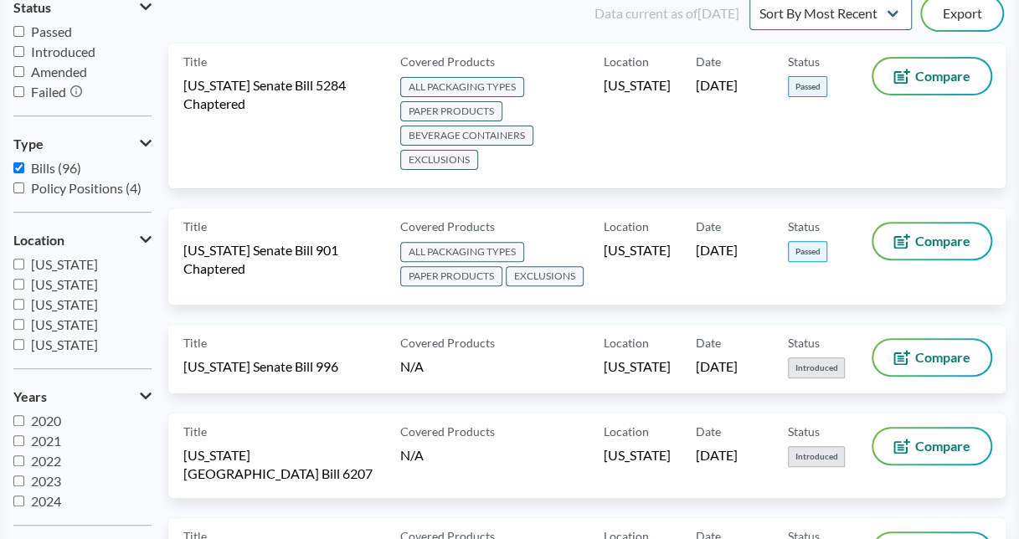
scroll to position [251, 0]
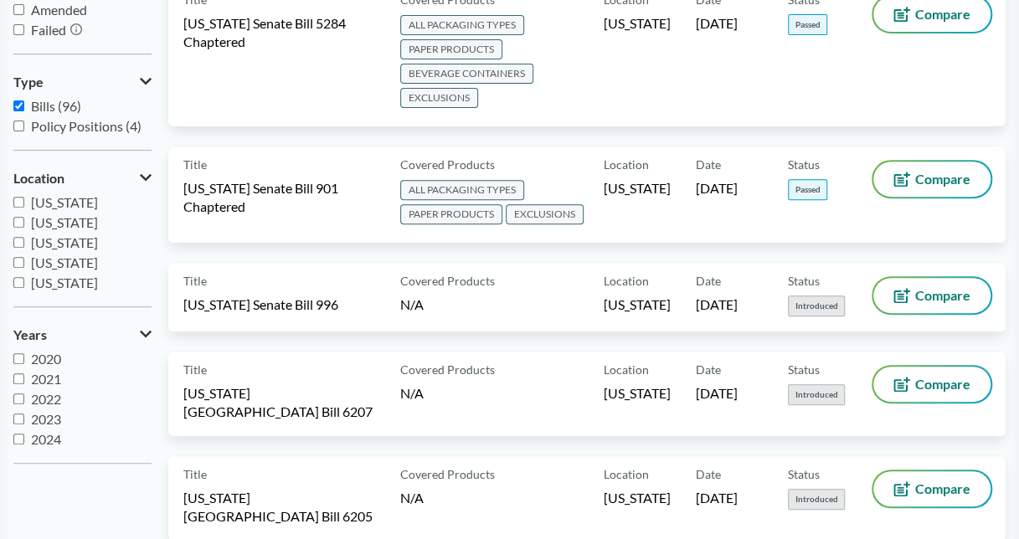
click at [49, 98] on span "Bills (96)" at bounding box center [56, 106] width 50 height 16
click at [24, 100] on input "Bills (96)" at bounding box center [18, 105] width 11 height 11
checkbox input "false"
click at [50, 123] on span "Policy Positions (4)" at bounding box center [86, 126] width 111 height 16
click at [24, 123] on input "Policy Positions (4)" at bounding box center [18, 126] width 11 height 11
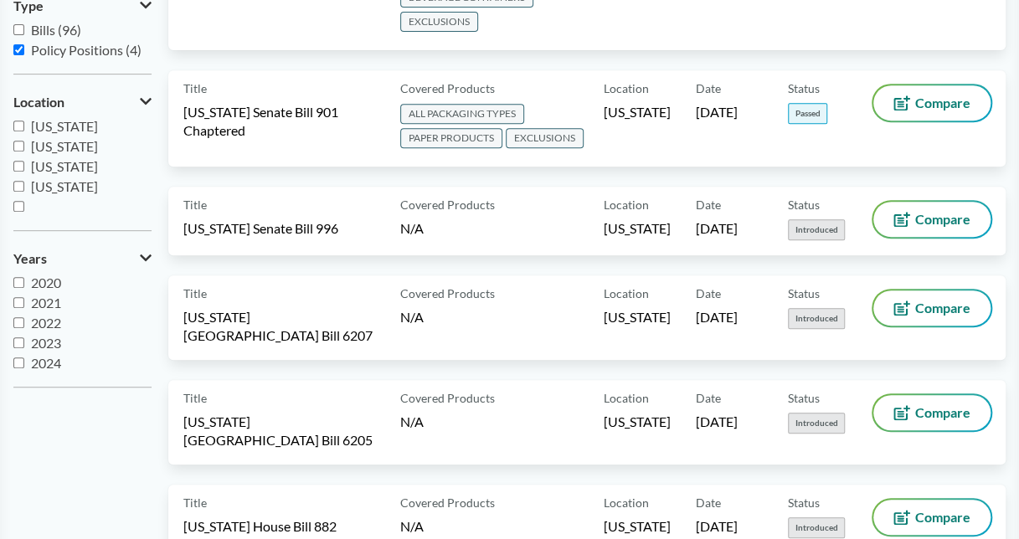
scroll to position [335, 0]
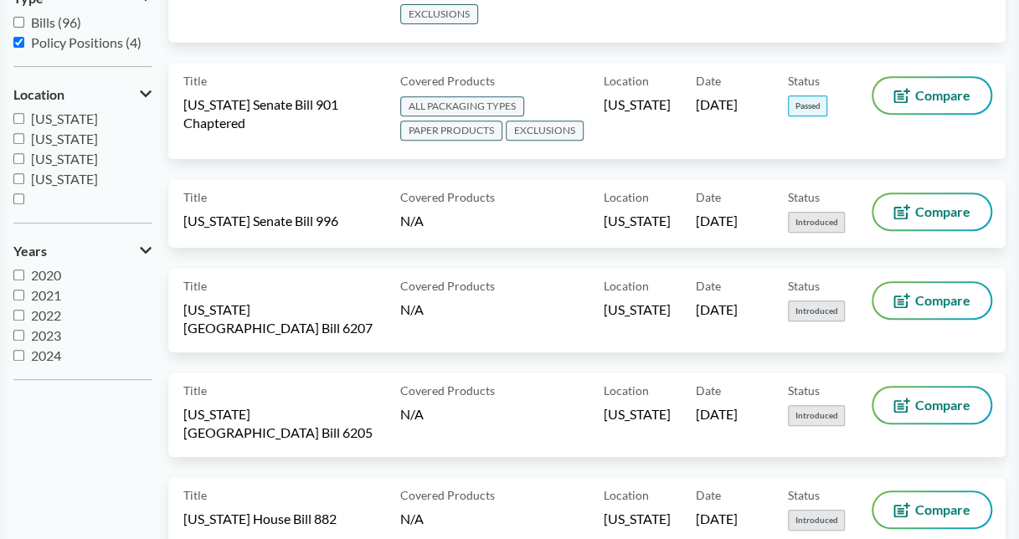
click at [70, 43] on span "Policy Positions (4)" at bounding box center [86, 42] width 111 height 16
click at [24, 43] on input "Policy Positions (4)" at bounding box center [18, 42] width 11 height 11
checkbox input "false"
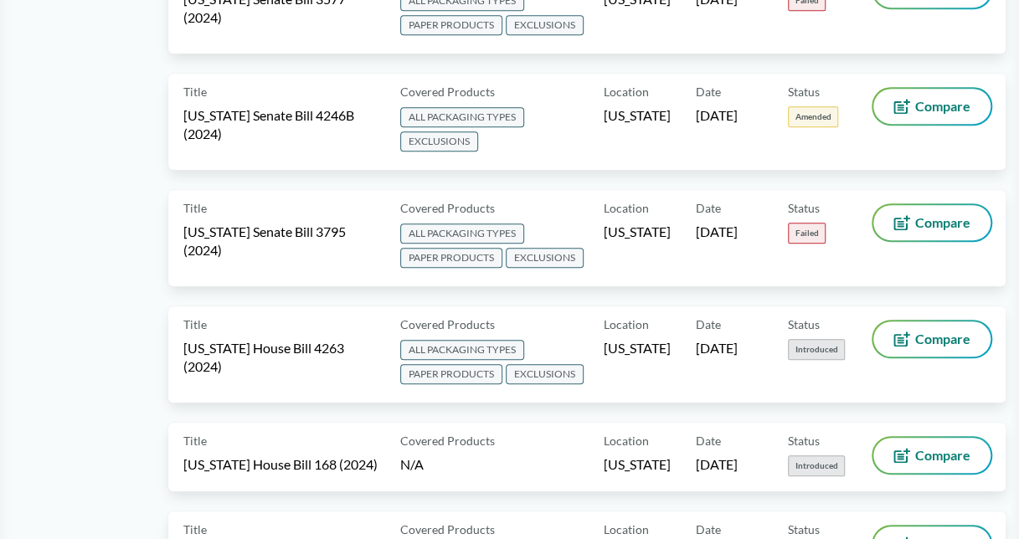
scroll to position [0, 0]
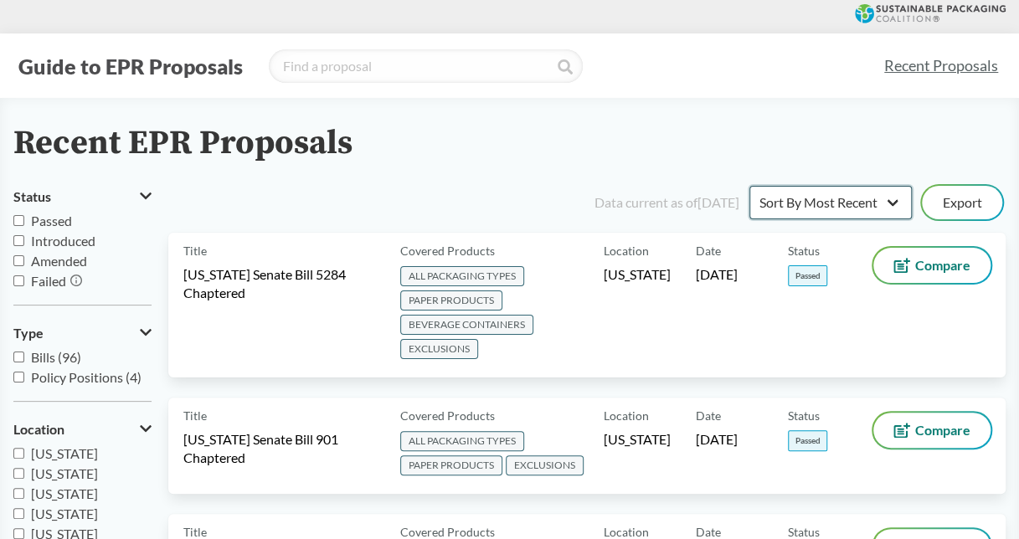
click at [866, 216] on select "Sort By Most Recent Sort By Status" at bounding box center [831, 202] width 162 height 33
click at [894, 153] on div "Recent EPR Proposals" at bounding box center [509, 144] width 992 height 38
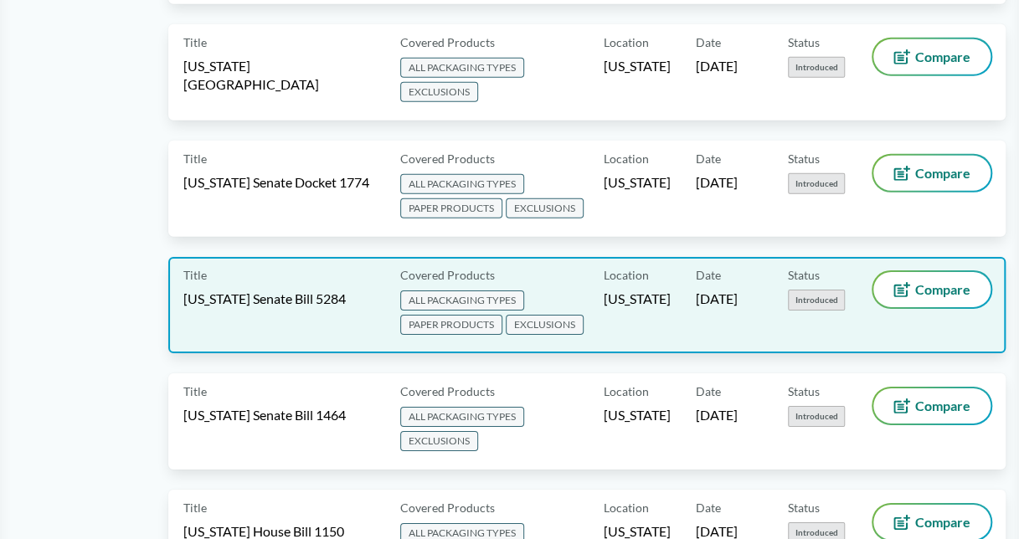
scroll to position [2177, 0]
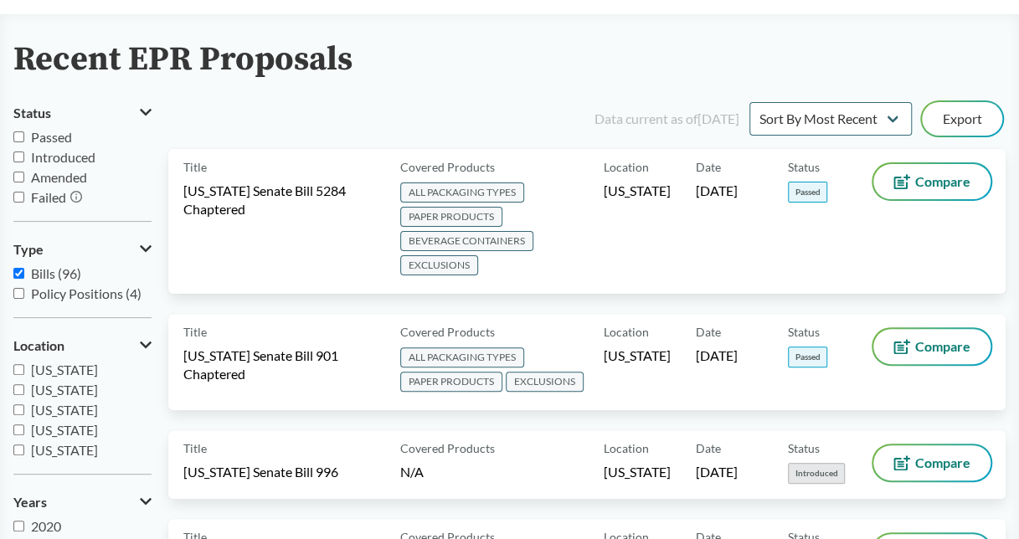
scroll to position [84, 0]
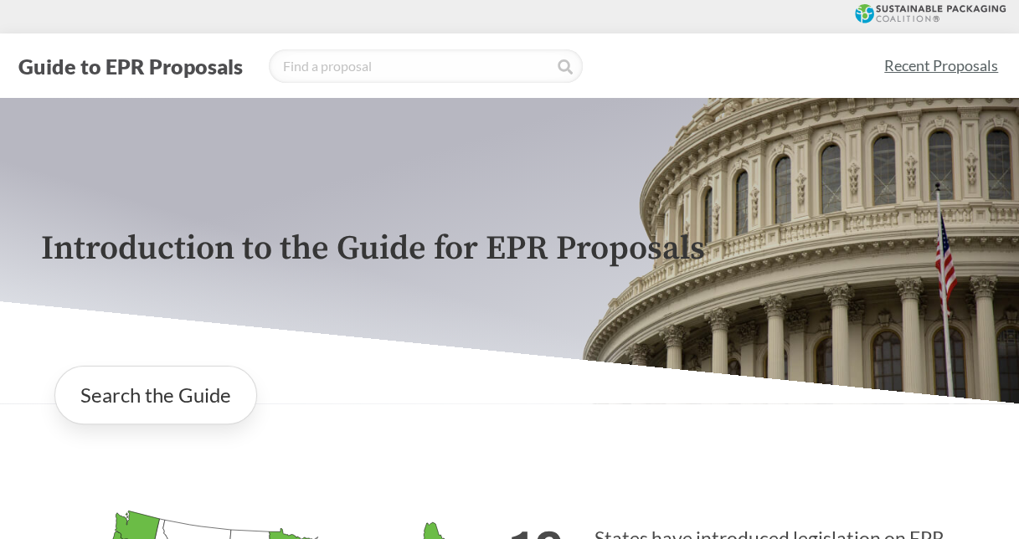
click at [935, 59] on link "Recent Proposals" at bounding box center [941, 66] width 129 height 38
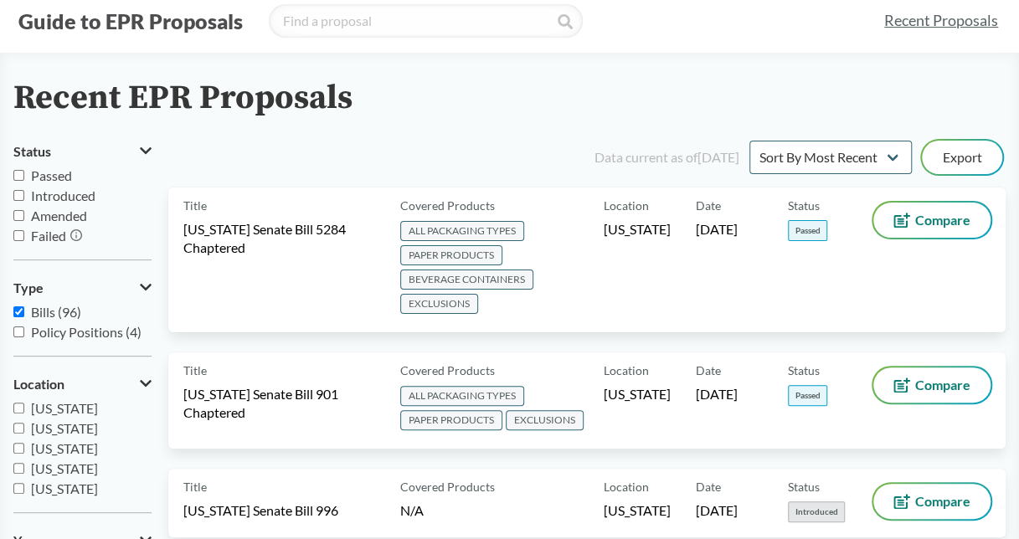
scroll to position [84, 0]
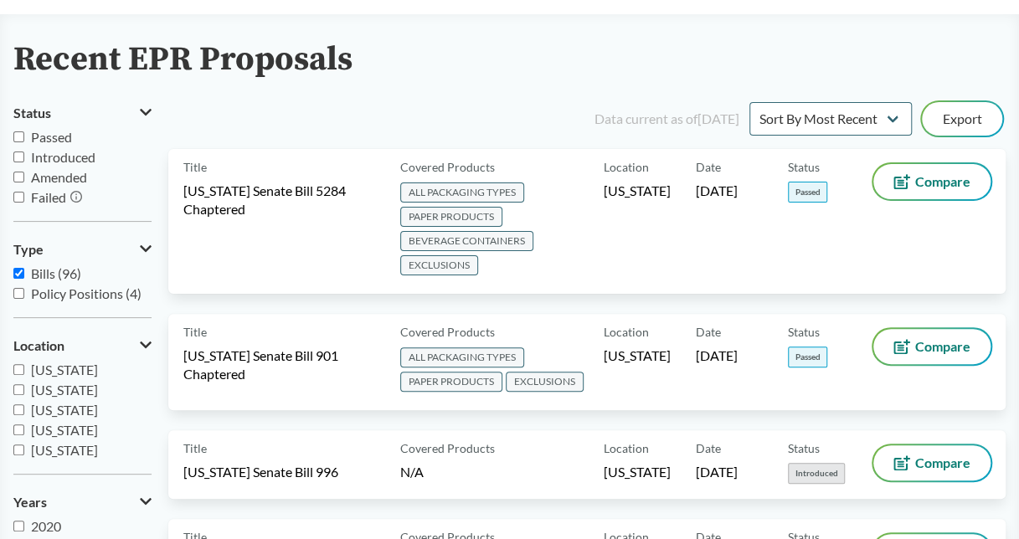
click at [50, 265] on span "Bills (96)" at bounding box center [56, 273] width 50 height 16
click at [24, 268] on input "Bills (96)" at bounding box center [18, 273] width 11 height 11
checkbox input "false"
click at [49, 370] on label "[US_STATE]" at bounding box center [82, 363] width 138 height 20
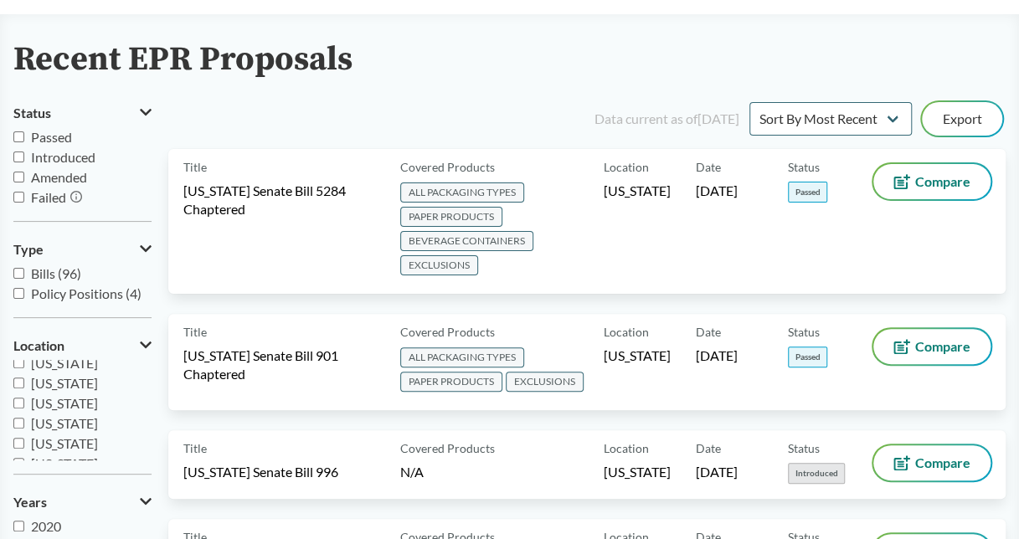
click at [24, 368] on input "[US_STATE]" at bounding box center [18, 363] width 11 height 11
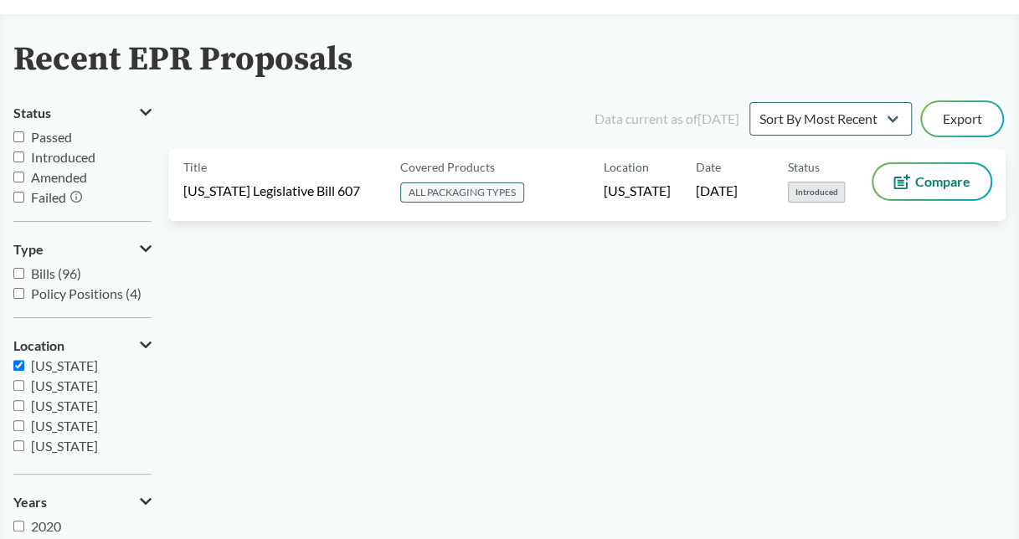
click at [47, 372] on span "[US_STATE]" at bounding box center [64, 366] width 67 height 16
click at [24, 371] on input "[US_STATE]" at bounding box center [18, 365] width 11 height 11
checkbox input "false"
click at [51, 392] on span "[US_STATE]" at bounding box center [64, 386] width 67 height 16
click at [24, 391] on input "[US_STATE]" at bounding box center [18, 385] width 11 height 11
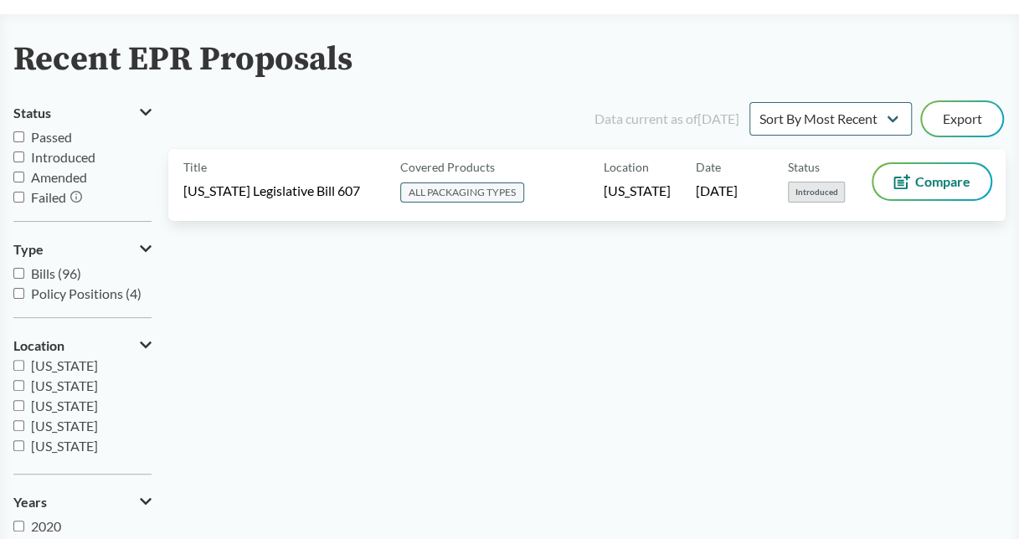
checkbox input "true"
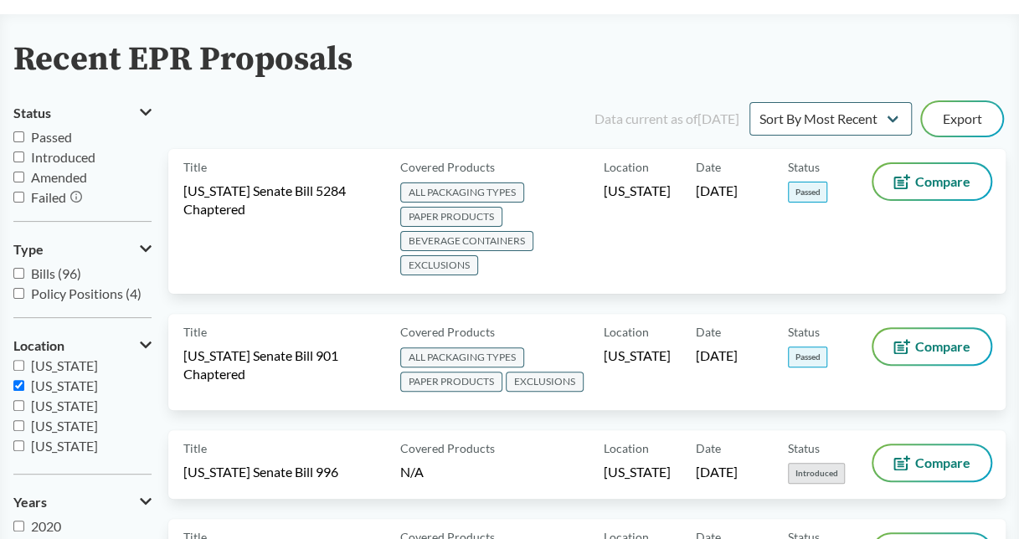
click at [67, 158] on span "Introduced" at bounding box center [63, 157] width 64 height 16
click at [24, 158] on input "Introduced" at bounding box center [18, 157] width 11 height 11
checkbox input "true"
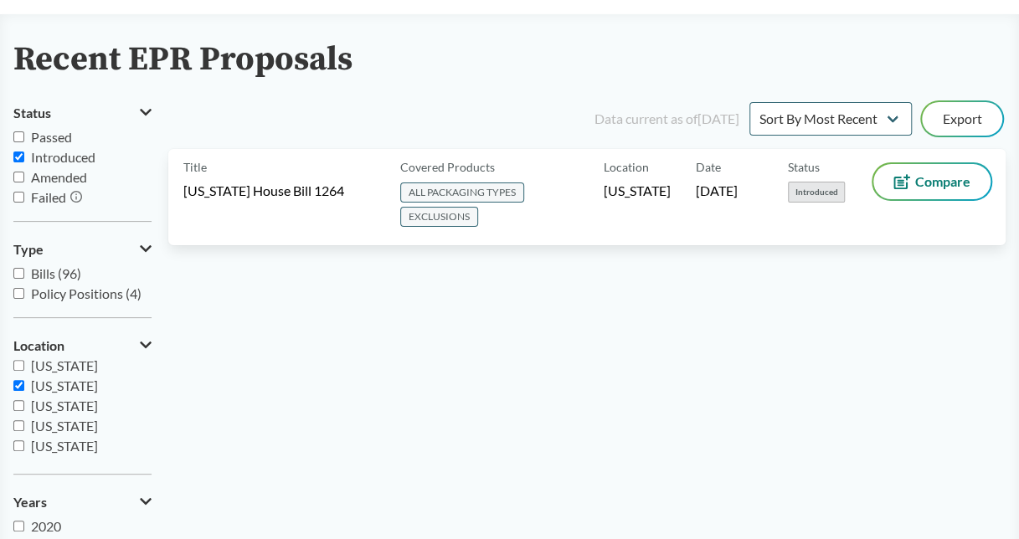
click at [50, 142] on span "Passed" at bounding box center [51, 137] width 41 height 16
click at [24, 142] on input "Passed" at bounding box center [18, 136] width 11 height 11
checkbox input "true"
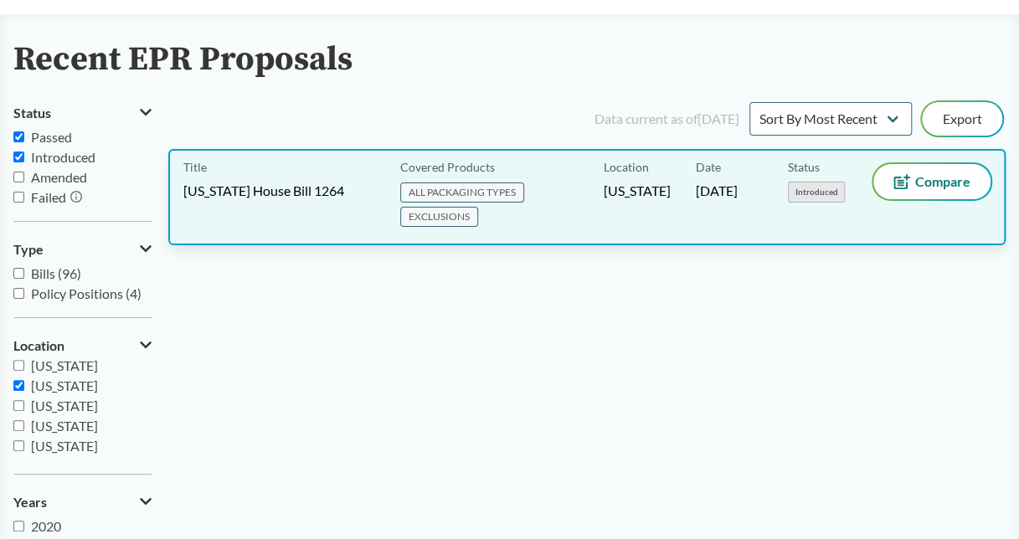
click at [219, 194] on span "[US_STATE] House Bill 1264" at bounding box center [263, 191] width 161 height 18
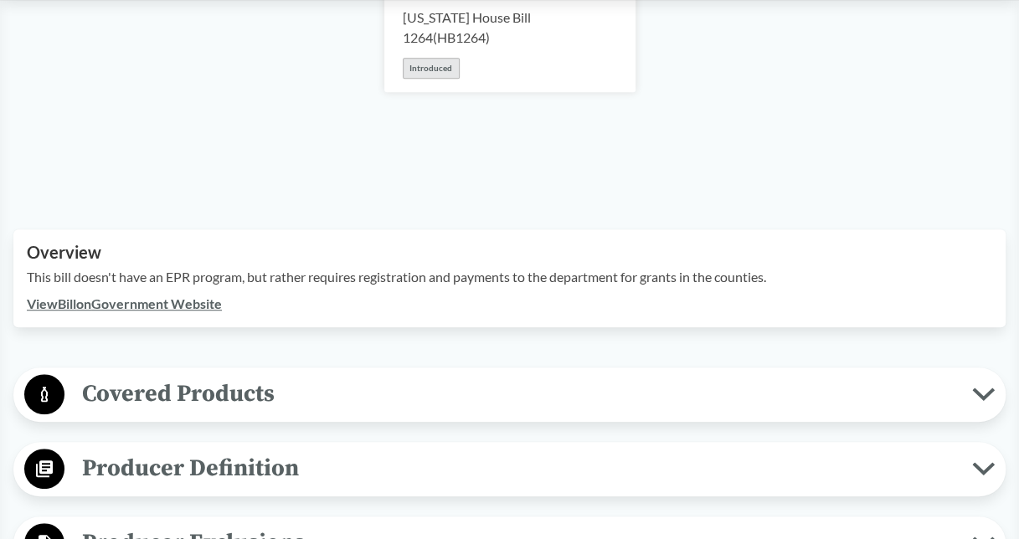
scroll to position [167, 0]
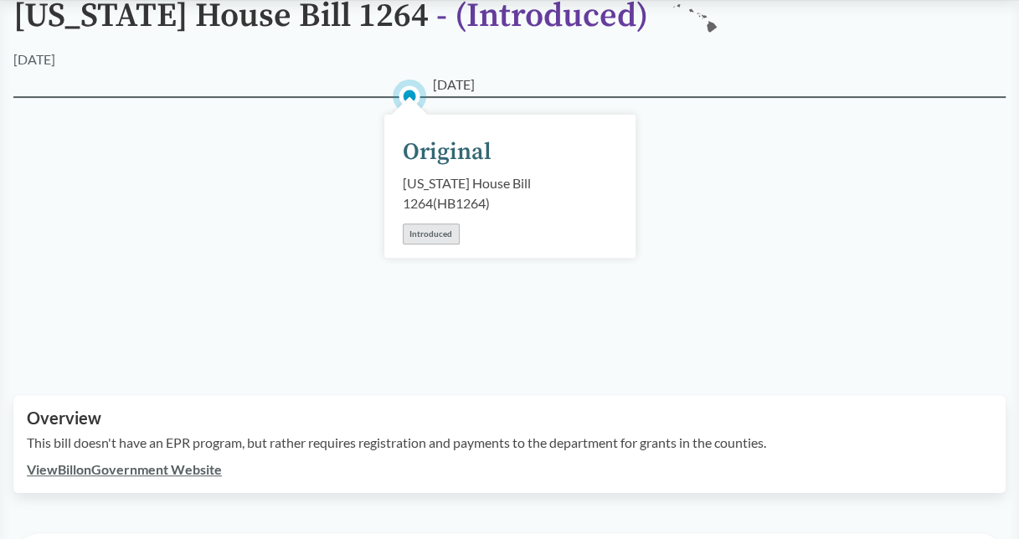
click at [465, 142] on div "Original" at bounding box center [447, 152] width 89 height 35
